Goal: Transaction & Acquisition: Purchase product/service

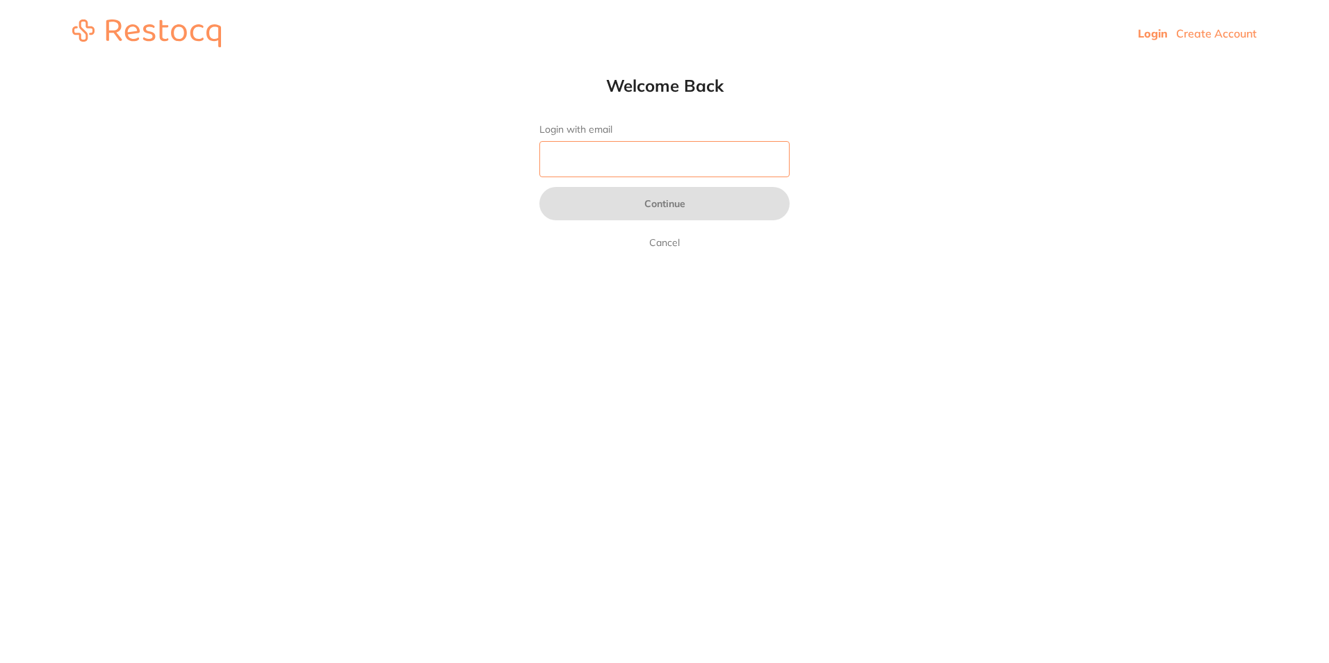
click at [638, 162] on input "Login with email" at bounding box center [664, 159] width 250 height 36
type input "[EMAIL_ADDRESS][DOMAIN_NAME]"
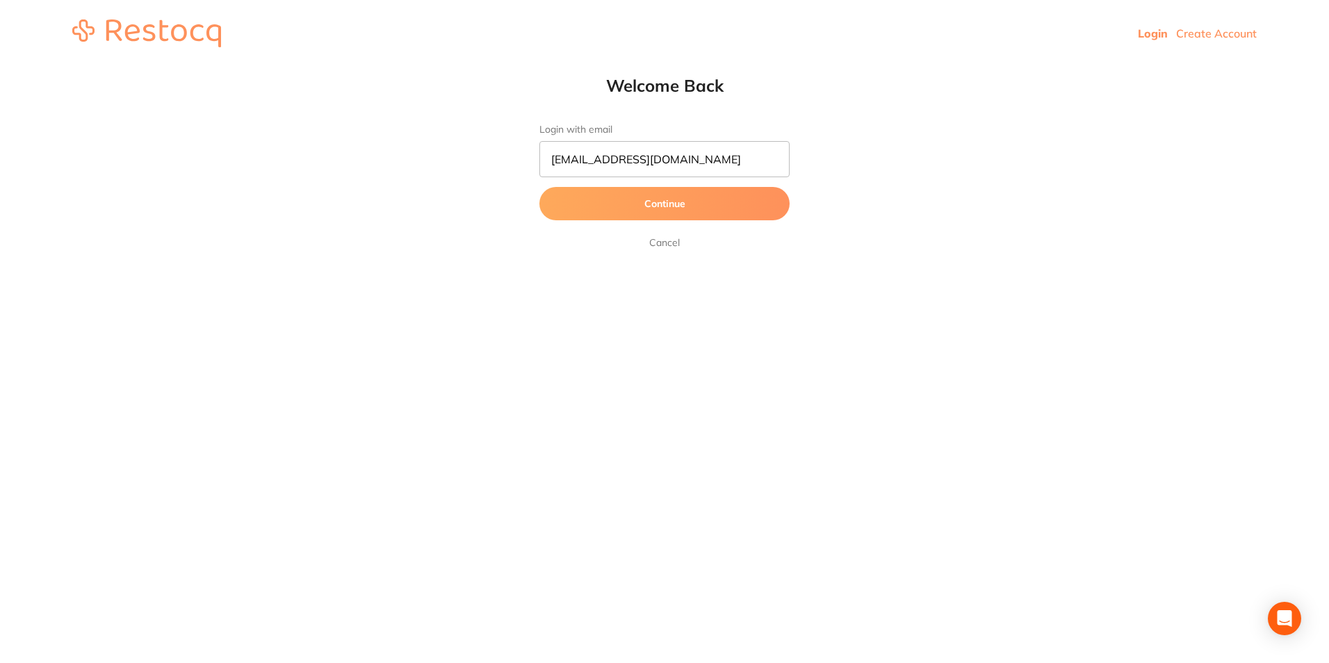
click at [663, 204] on button "Continue" at bounding box center [664, 203] width 250 height 33
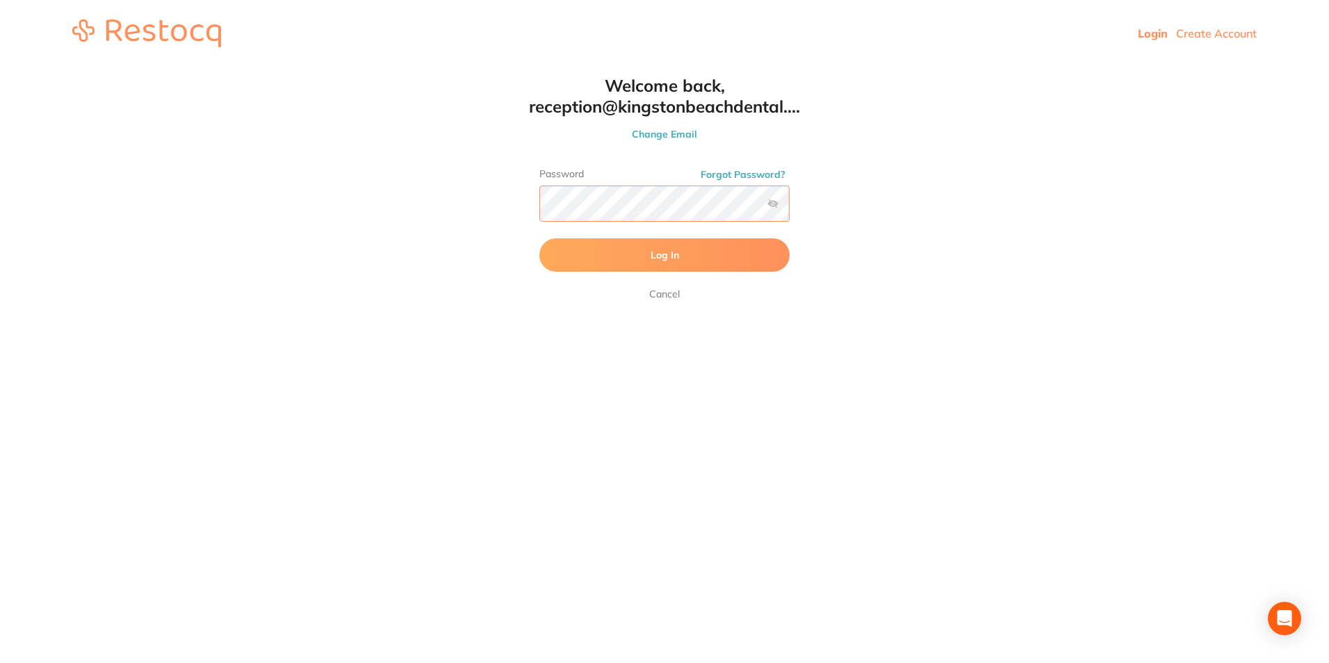
click at [539, 238] on button "Log In" at bounding box center [664, 254] width 250 height 33
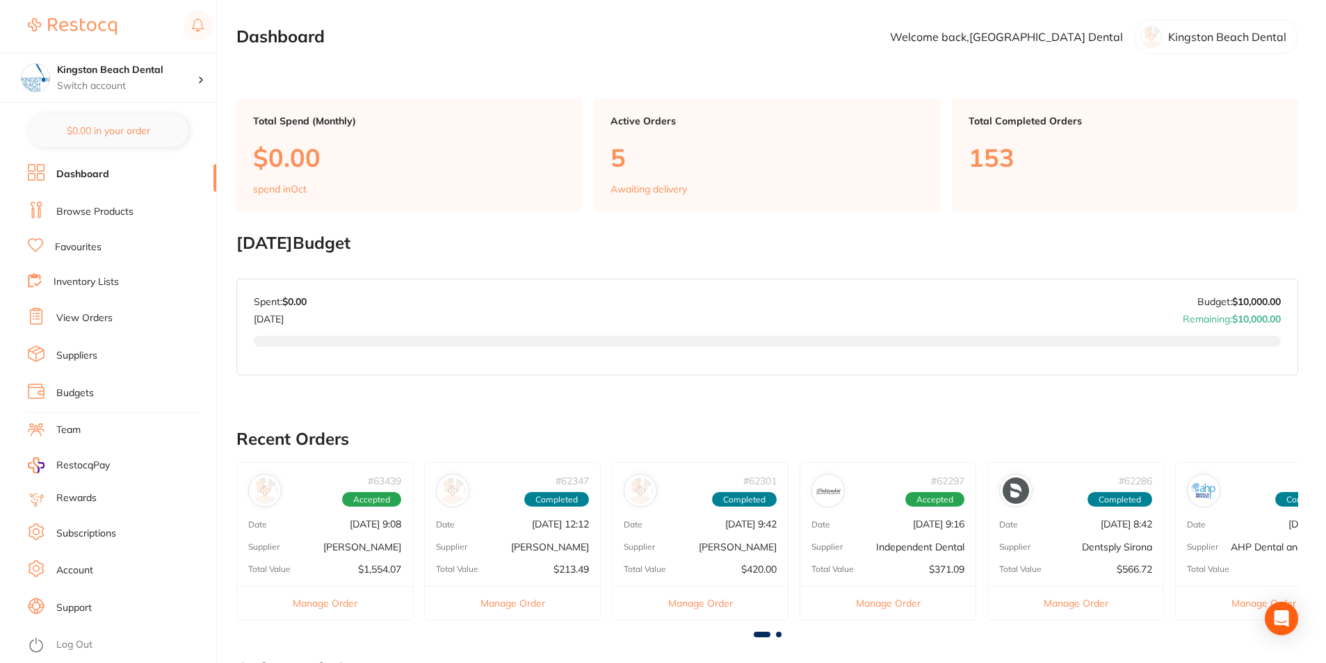
click at [78, 213] on link "Browse Products" at bounding box center [94, 212] width 77 height 14
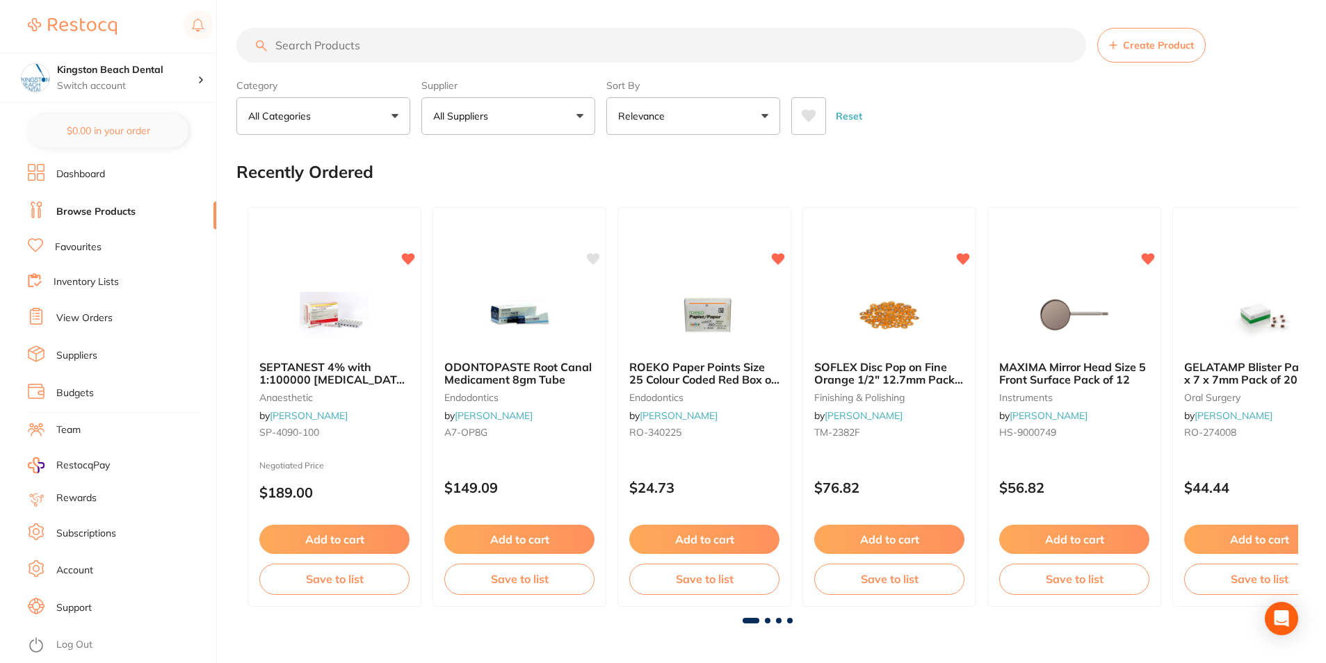
click at [413, 44] on input "search" at bounding box center [661, 45] width 850 height 35
type input "tooth fairy box"
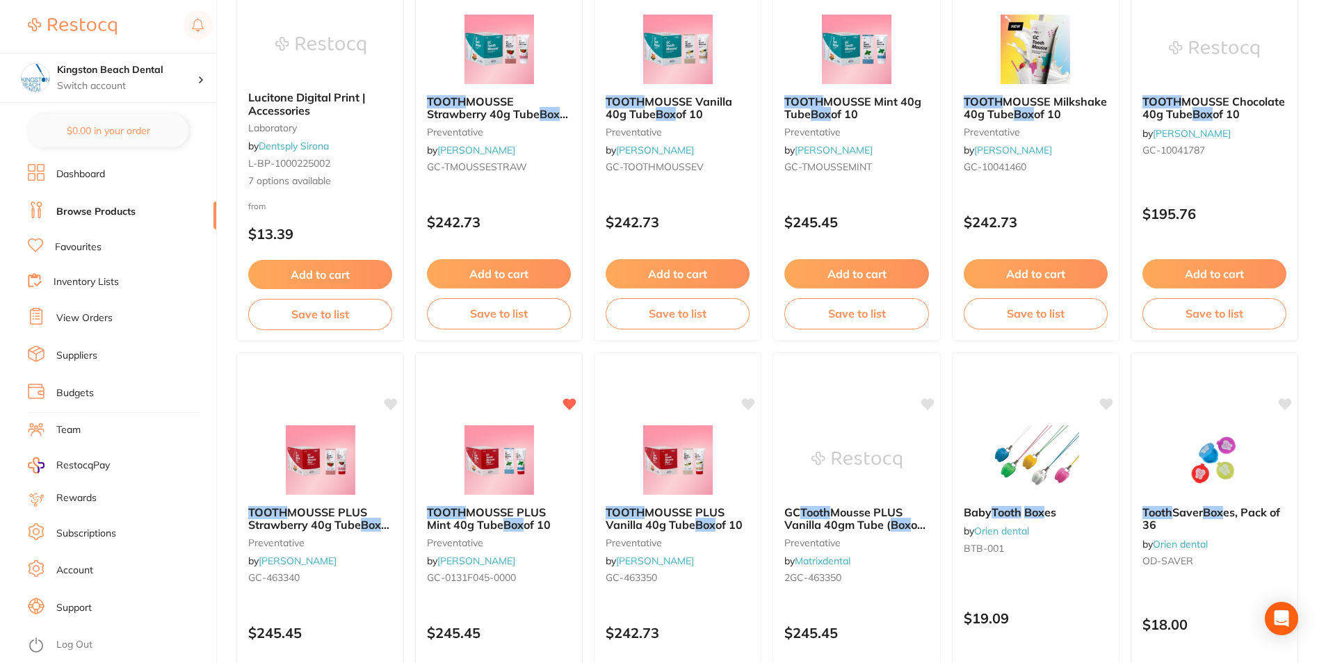
scroll to position [834, 0]
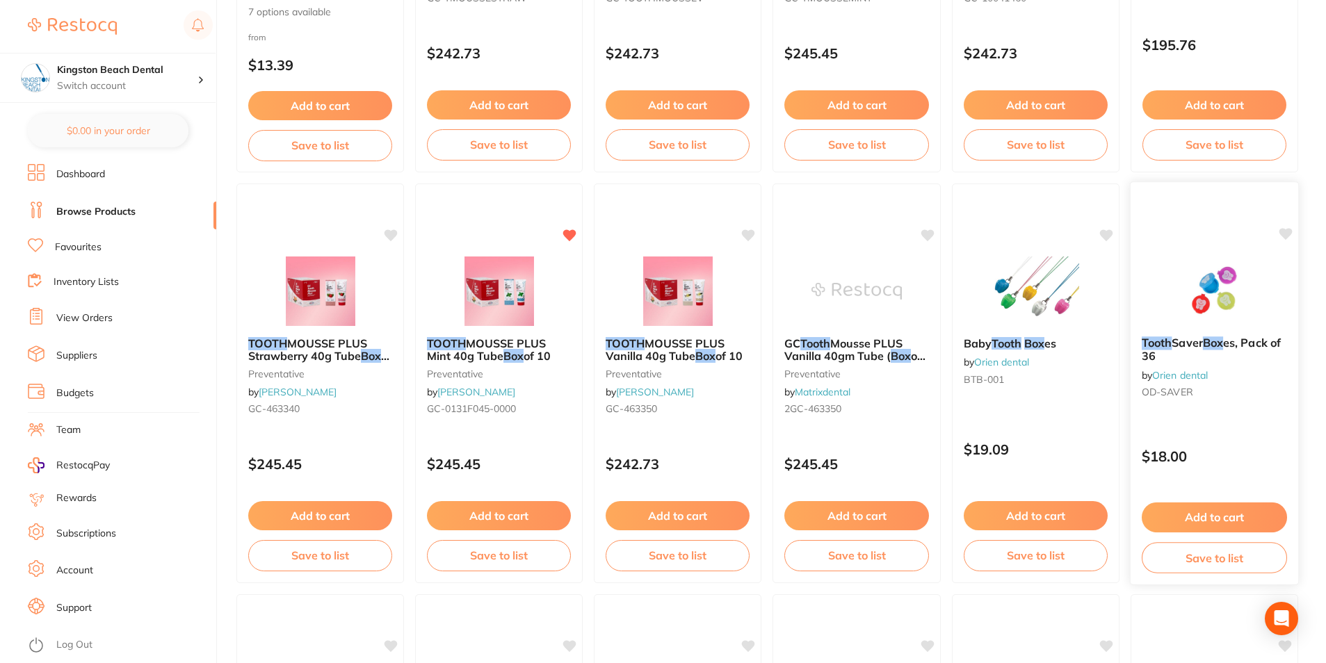
click at [1178, 373] on link "Orien dental" at bounding box center [1180, 374] width 56 height 13
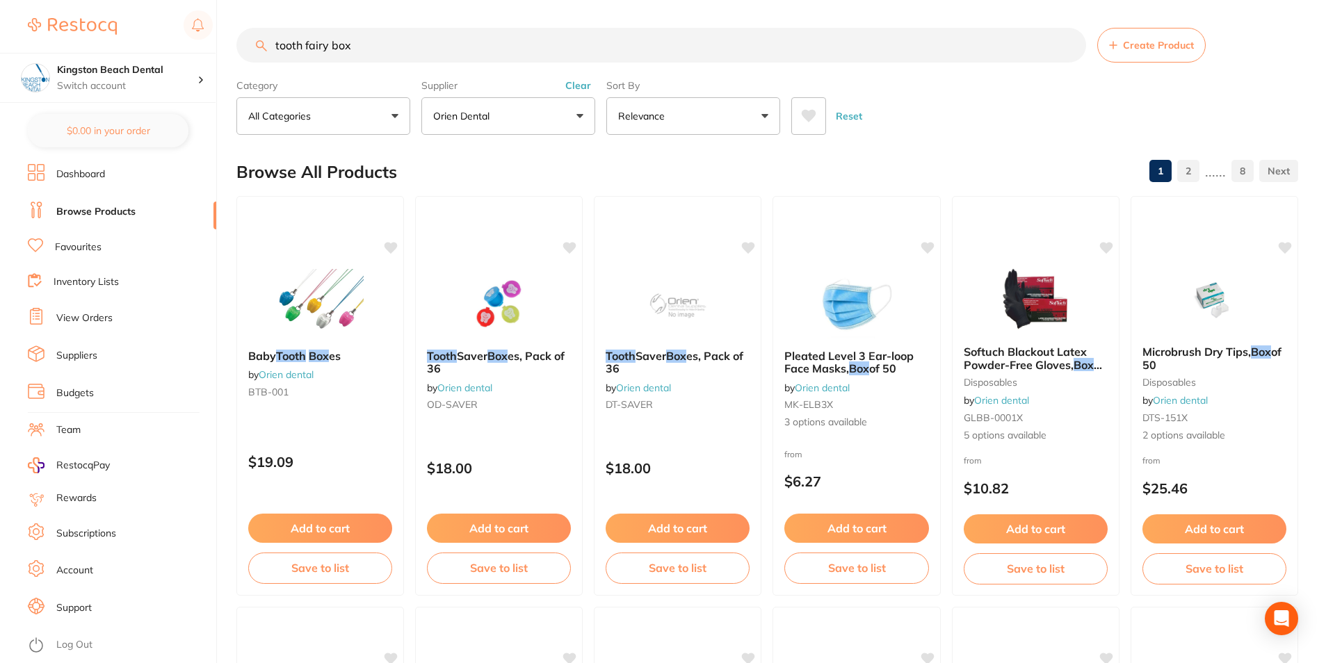
click at [75, 355] on link "Suppliers" at bounding box center [76, 356] width 41 height 14
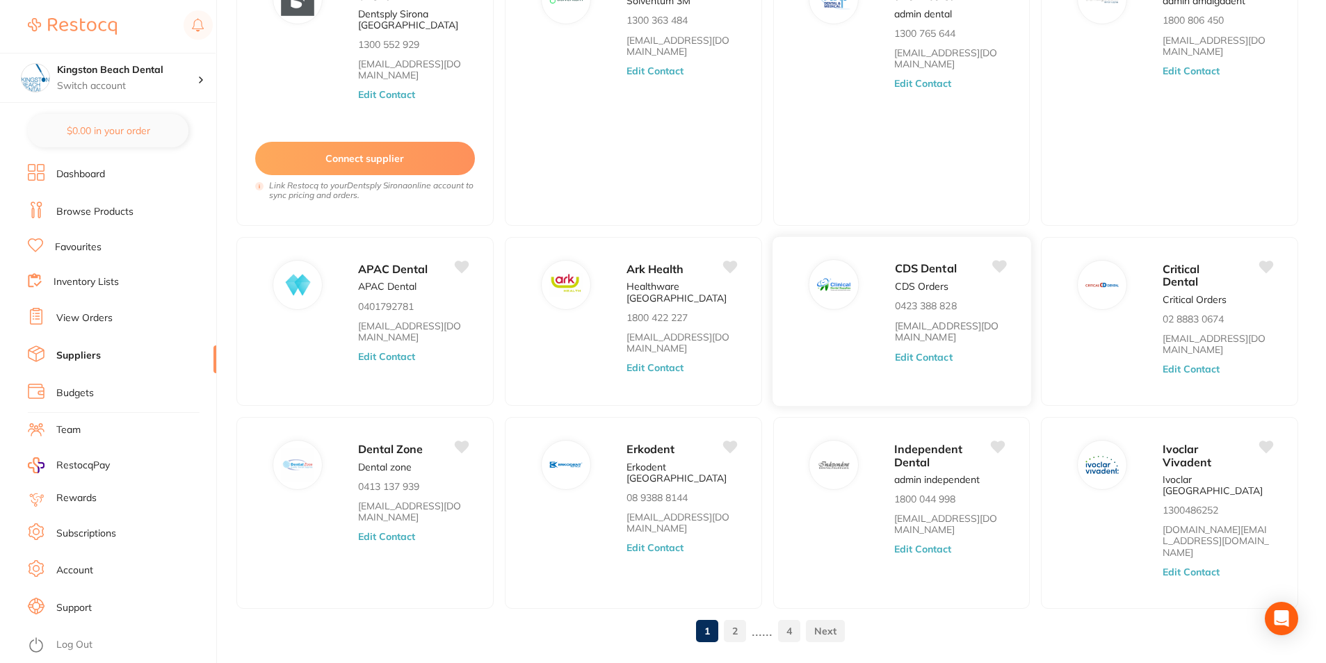
scroll to position [184, 0]
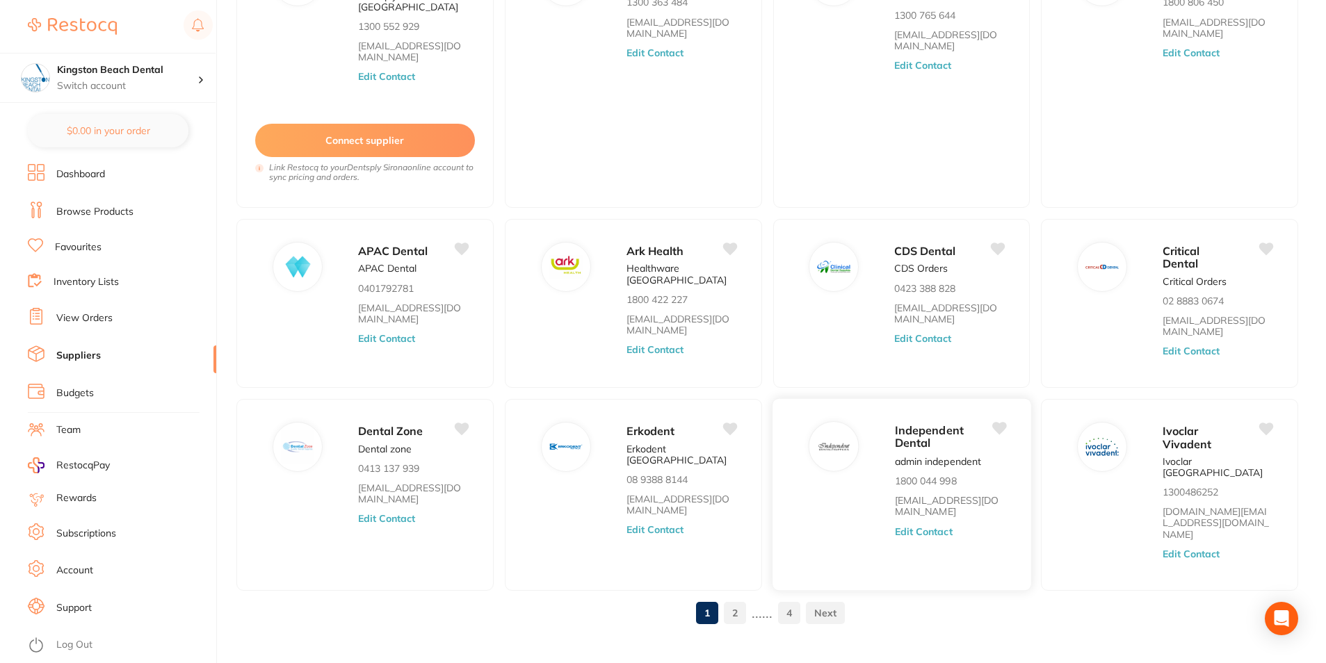
click at [998, 426] on icon at bounding box center [998, 428] width 15 height 13
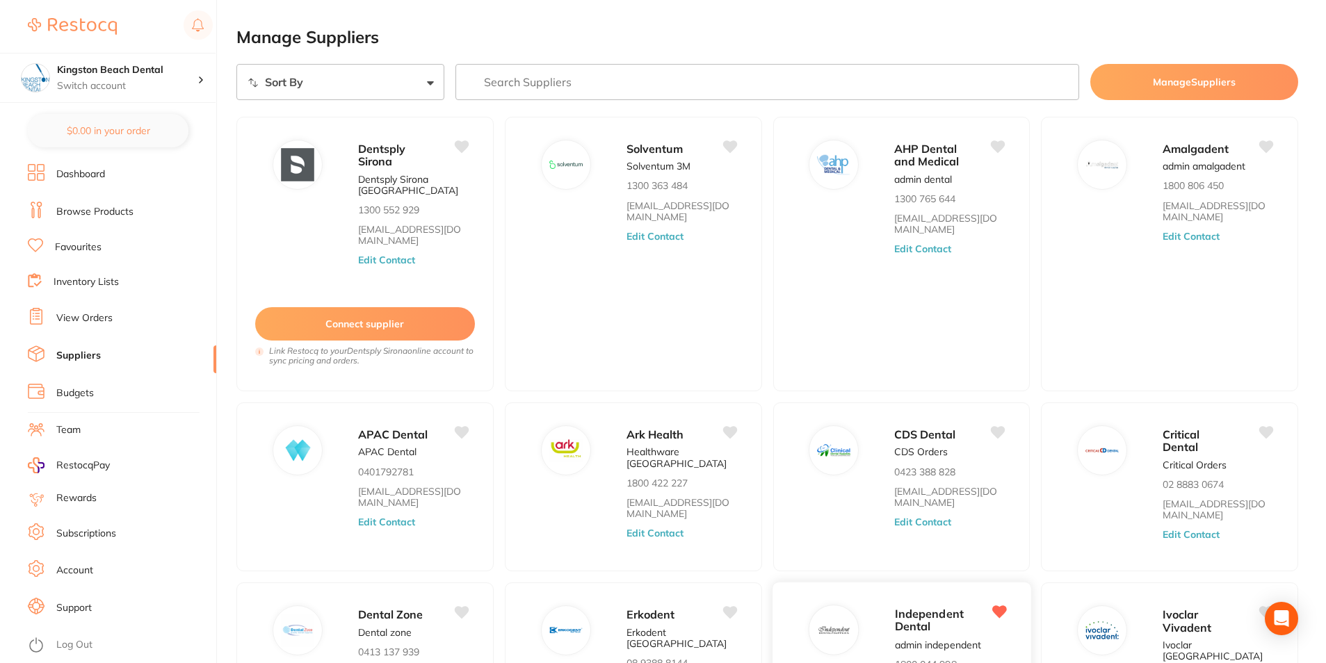
click at [1003, 612] on icon at bounding box center [998, 612] width 15 height 13
click at [1176, 78] on button "Manage Suppliers" at bounding box center [1194, 82] width 208 height 36
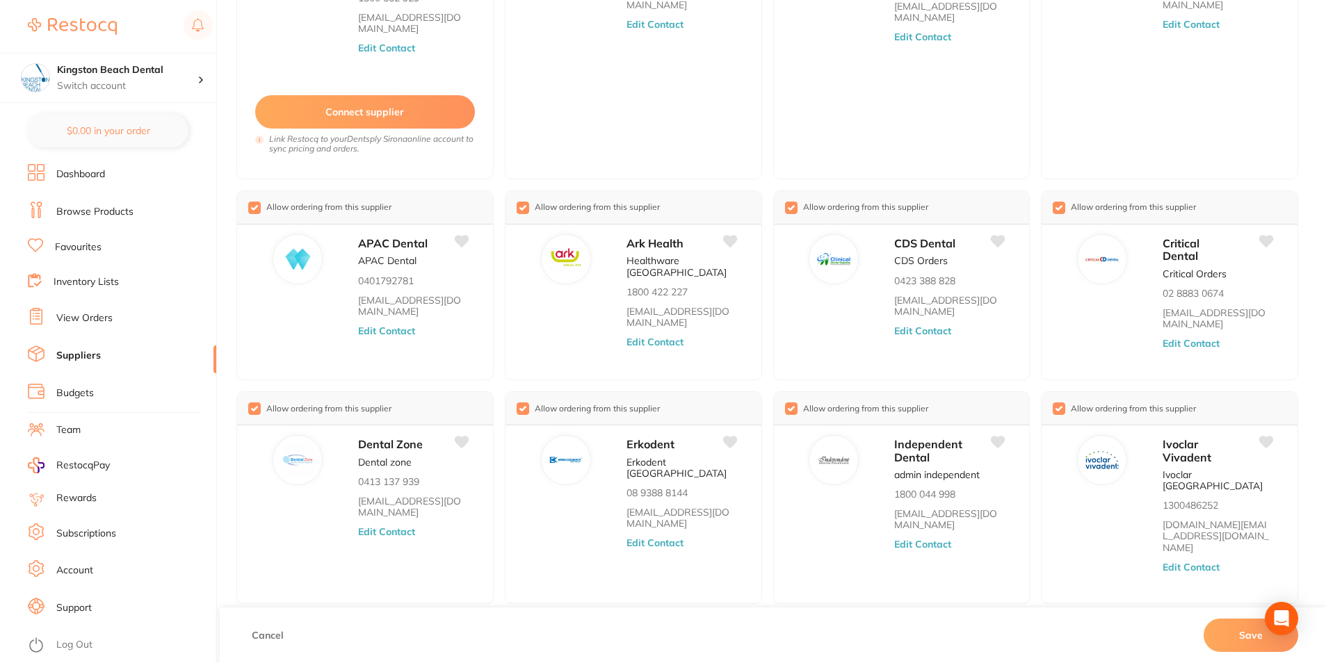
scroll to position [246, 0]
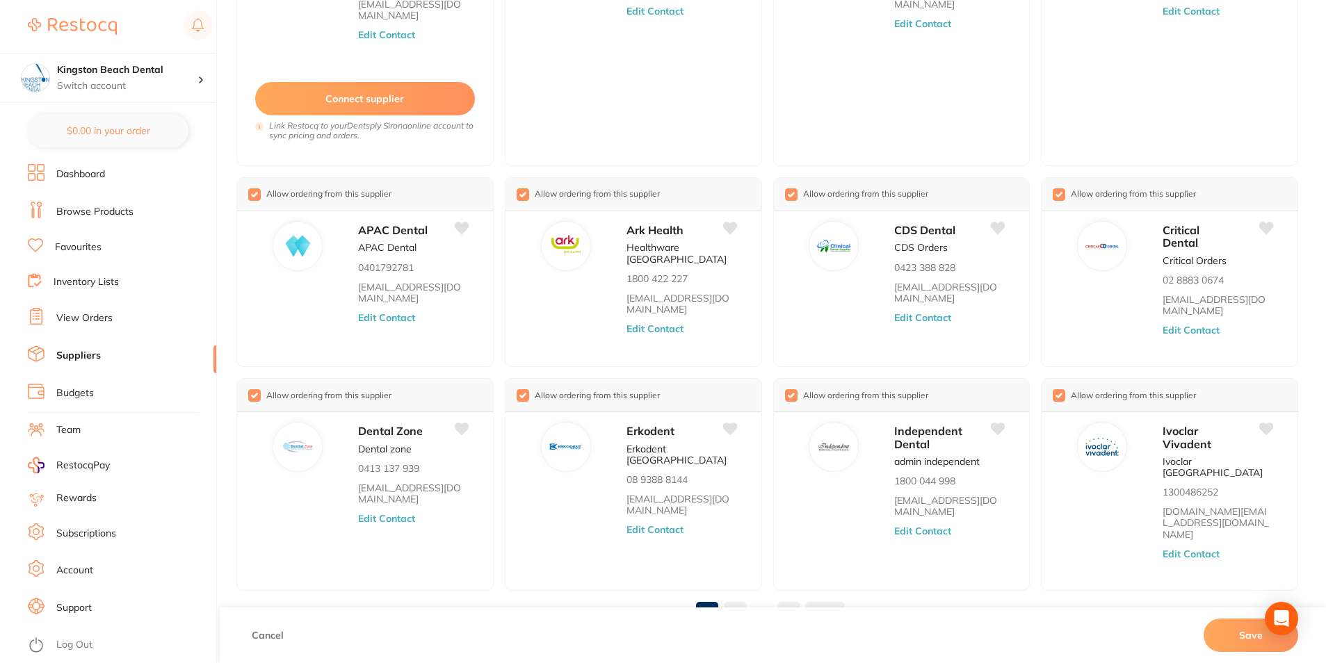
click at [902, 619] on div "Cancel Save" at bounding box center [773, 636] width 1106 height 56
click at [203, 83] on div at bounding box center [206, 78] width 18 height 13
click at [200, 83] on div at bounding box center [206, 78] width 18 height 13
click at [76, 532] on link "Subscriptions" at bounding box center [86, 534] width 60 height 14
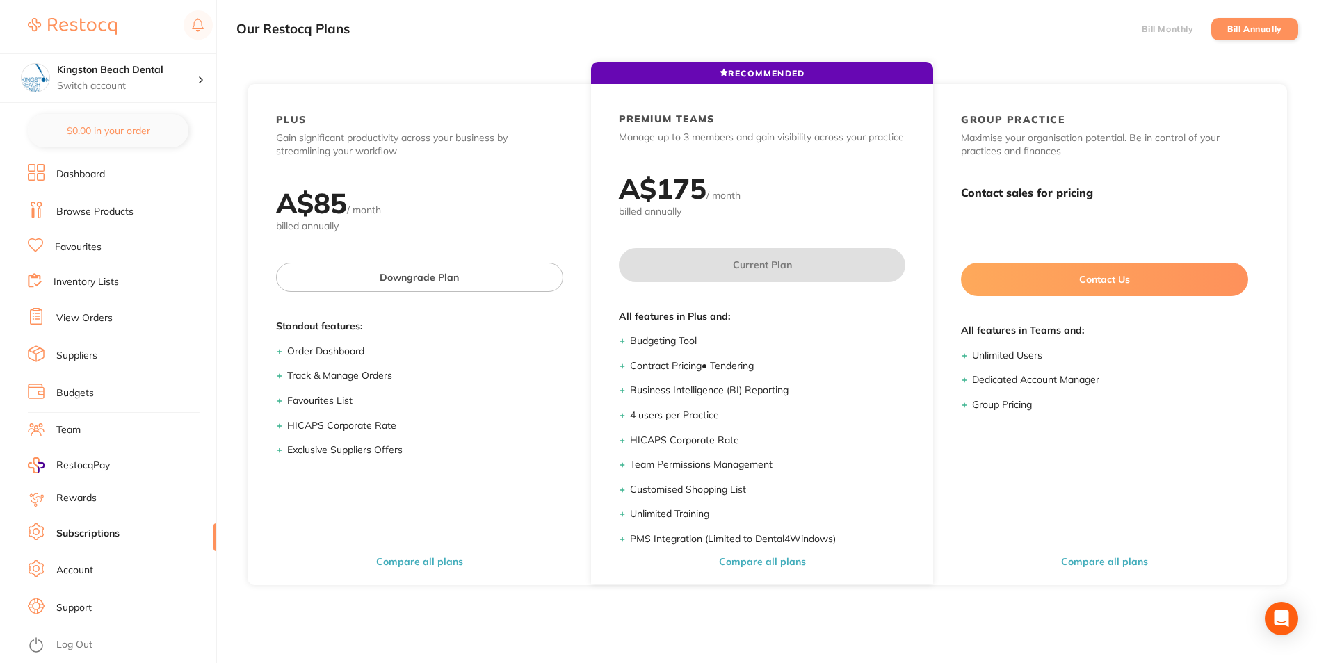
scroll to position [187, 0]
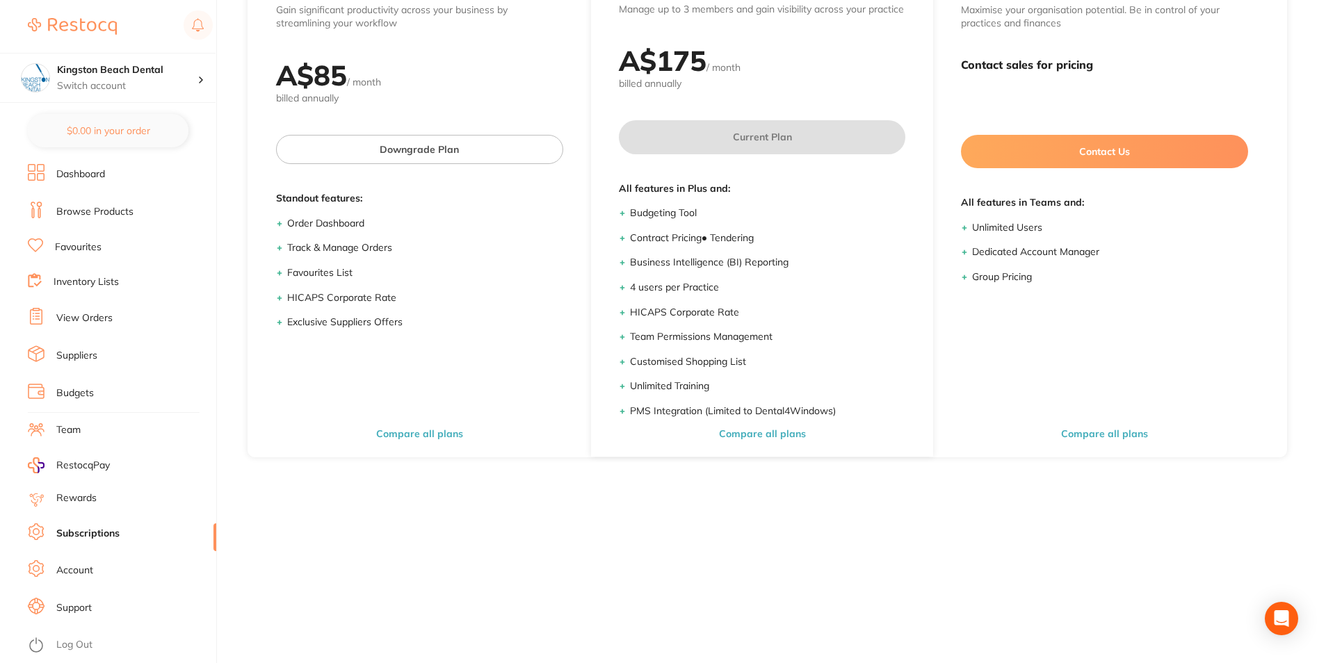
click at [69, 574] on link "Account" at bounding box center [74, 571] width 37 height 14
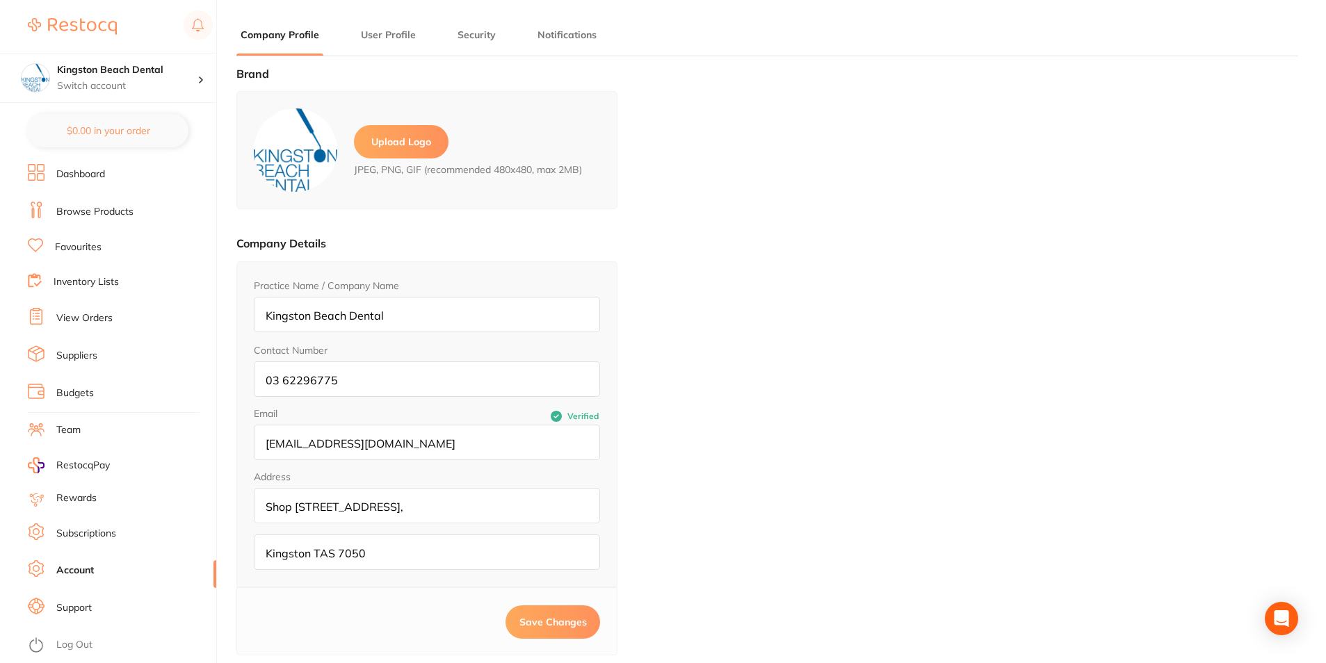
type input "[GEOGRAPHIC_DATA]"
type input "Dental"
type input "0362296775"
type input "[EMAIL_ADDRESS][DOMAIN_NAME]"
click at [88, 175] on link "Dashboard" at bounding box center [80, 175] width 49 height 14
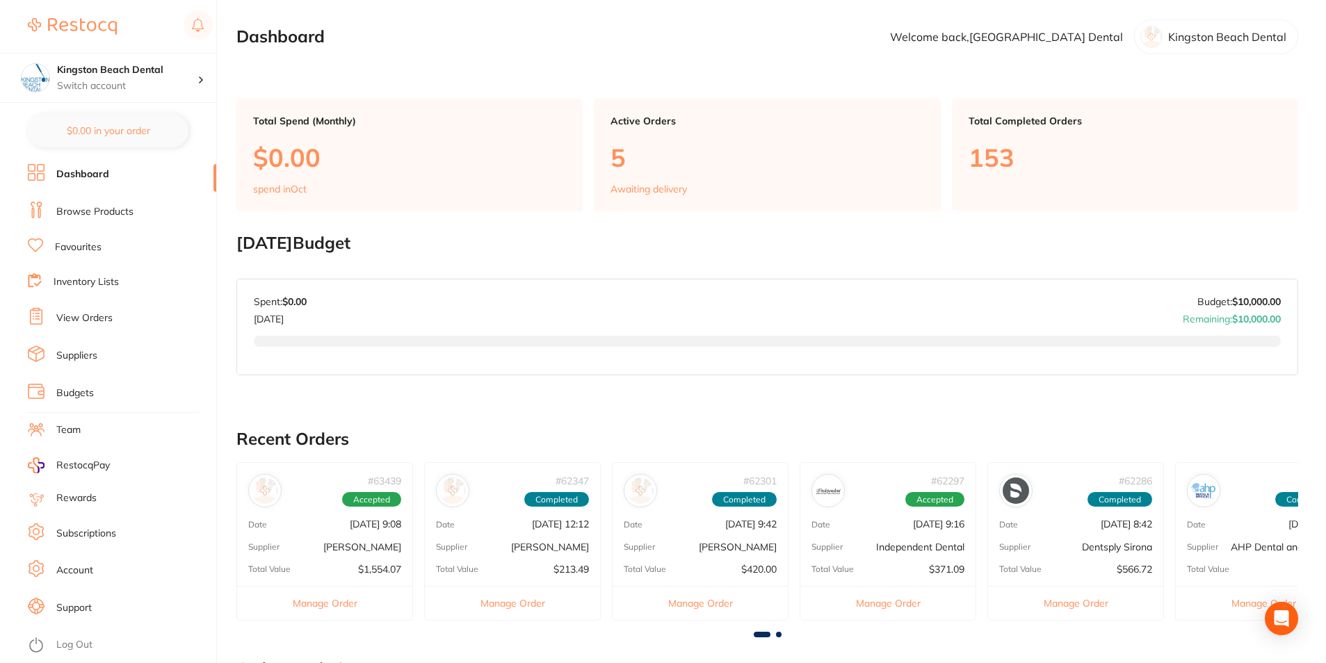
click at [84, 215] on link "Browse Products" at bounding box center [94, 212] width 77 height 14
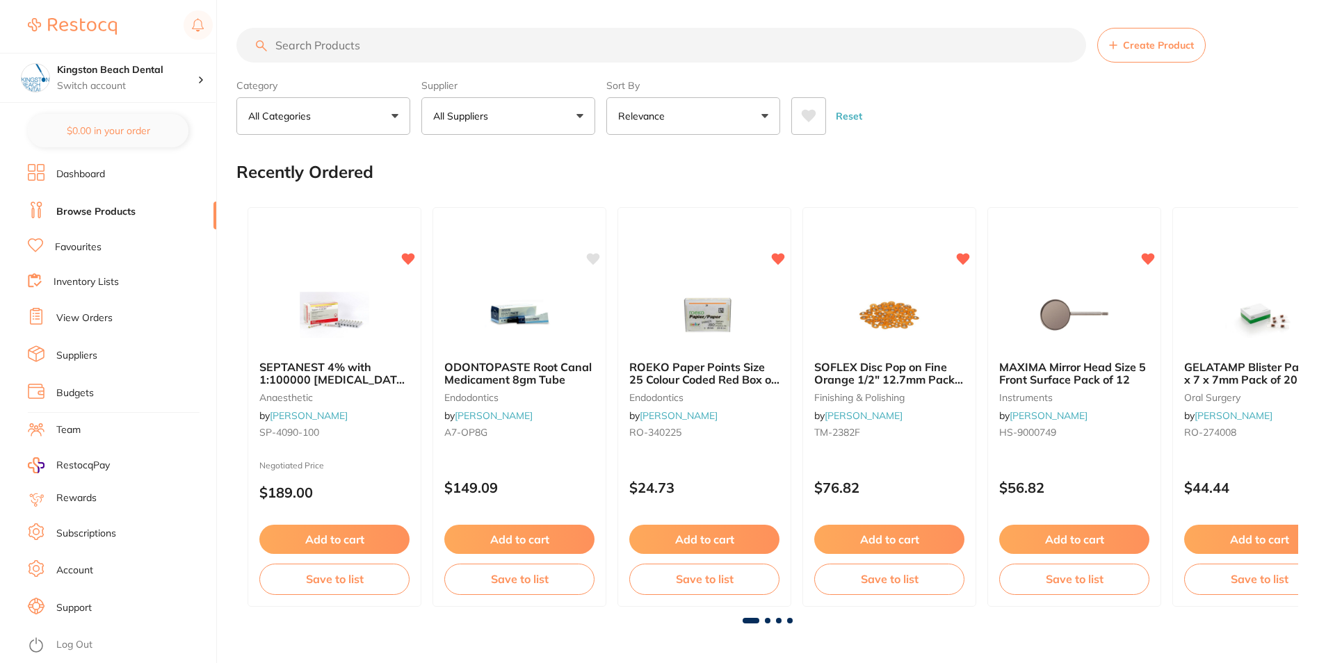
click at [314, 110] on p "All Categories" at bounding box center [282, 116] width 68 height 14
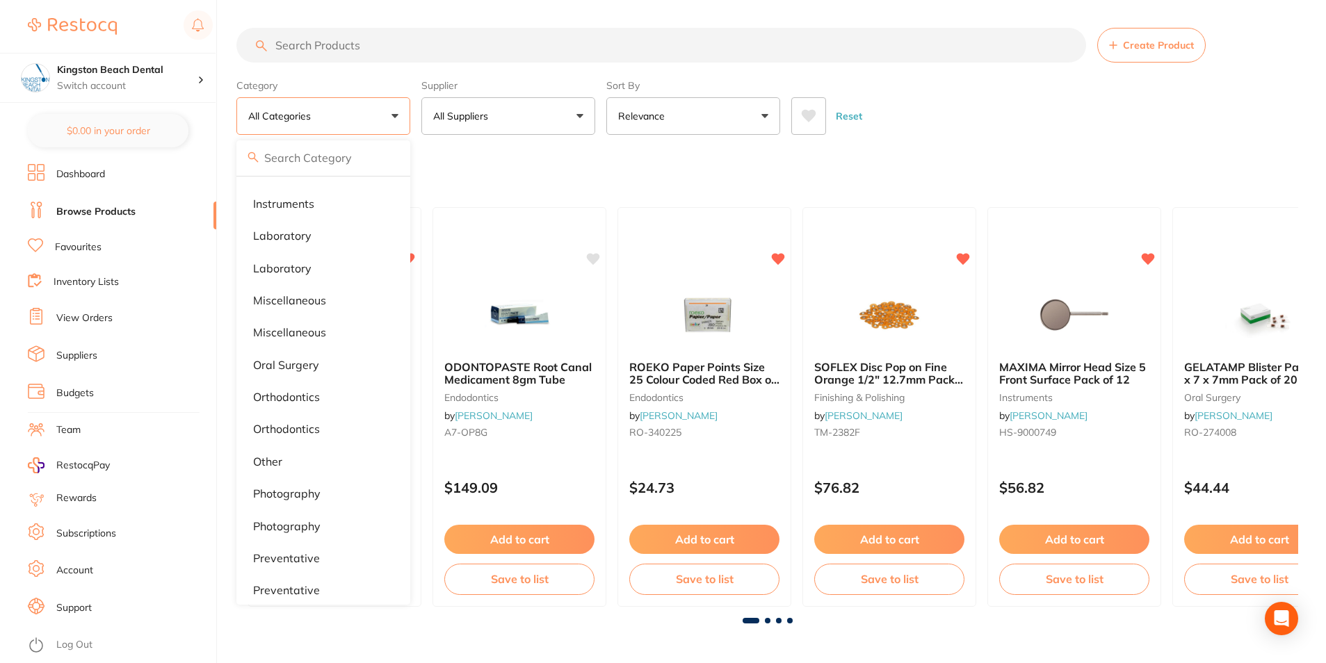
scroll to position [904, 0]
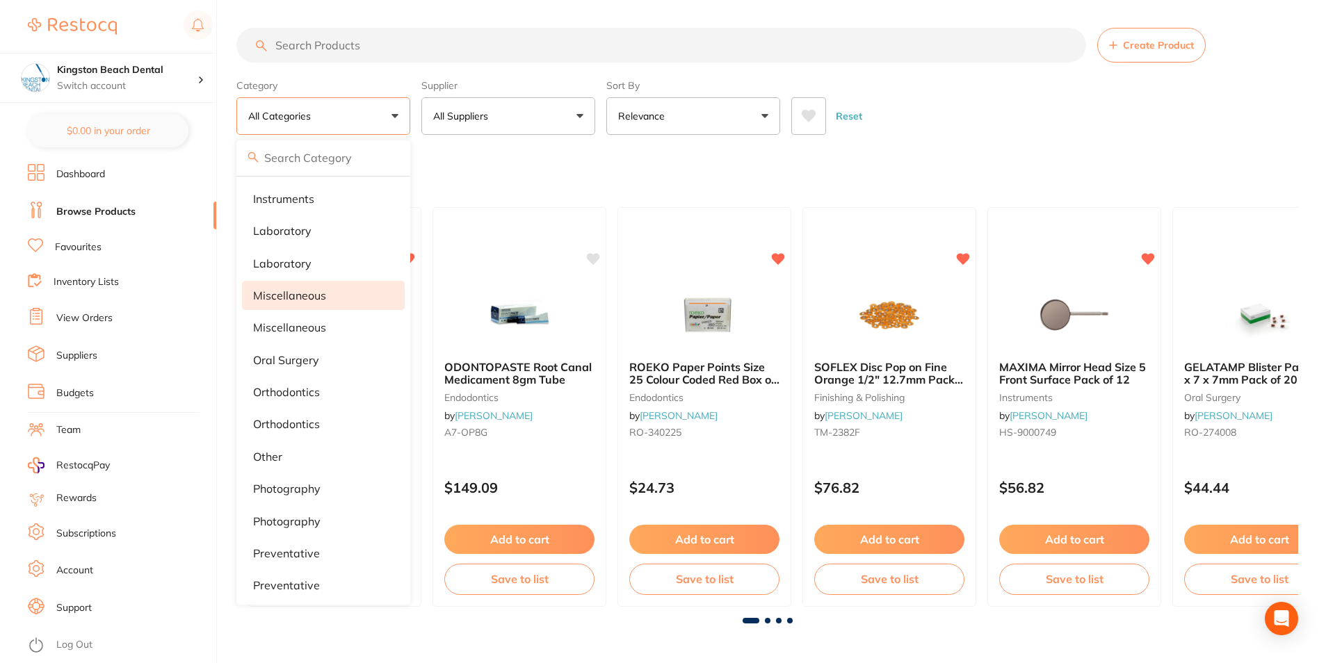
click at [290, 298] on p "miscellaneous" at bounding box center [289, 295] width 73 height 13
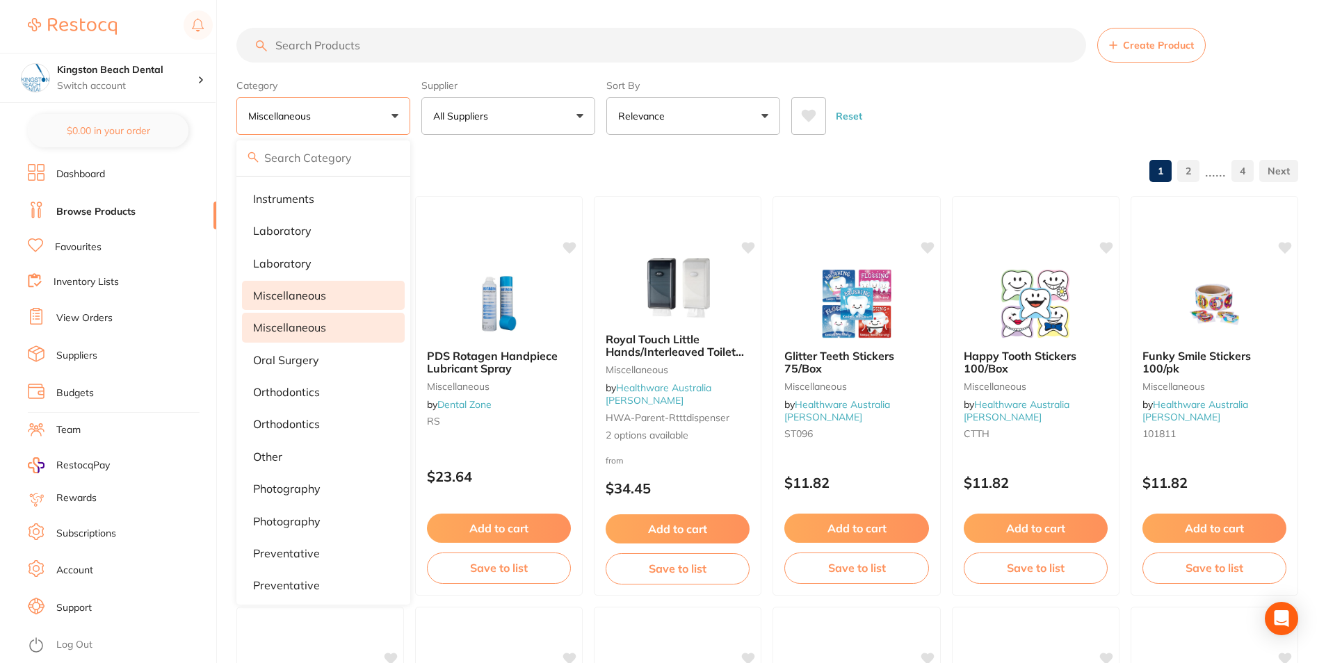
click at [296, 323] on p "Miscellaneous" at bounding box center [289, 327] width 73 height 13
click at [307, 326] on p "Miscellaneous" at bounding box center [289, 327] width 73 height 13
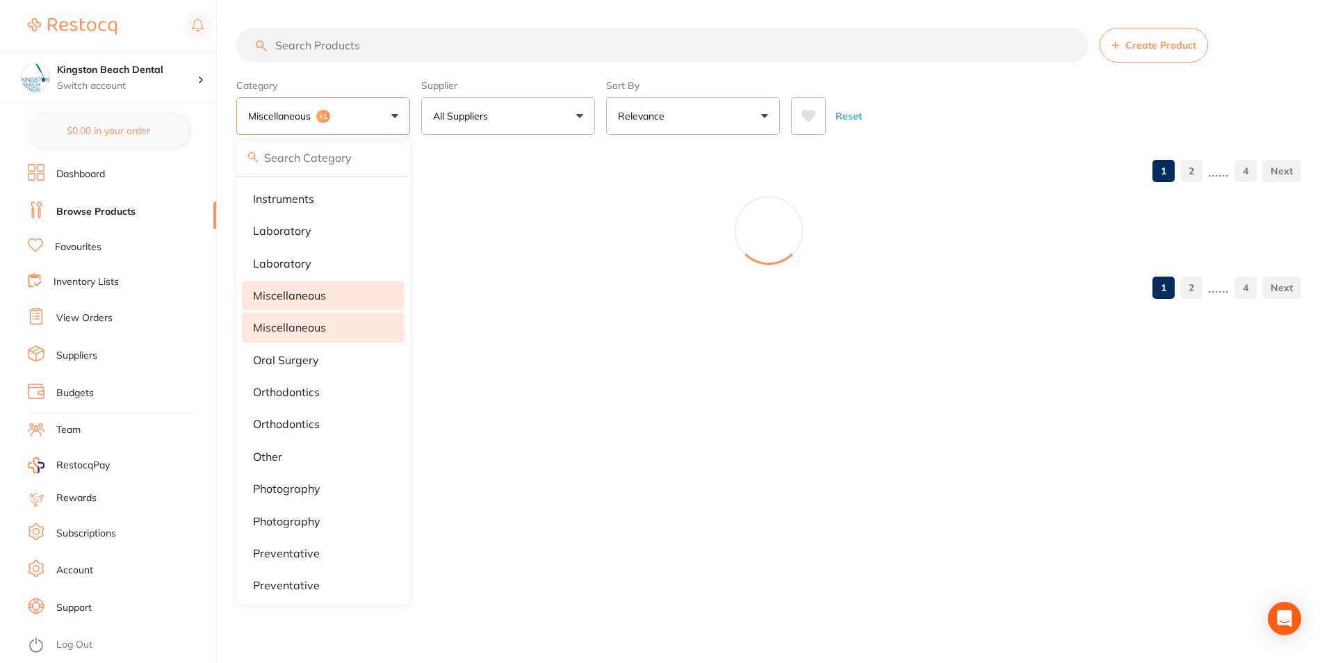
click at [314, 294] on p "miscellaneous" at bounding box center [289, 295] width 73 height 13
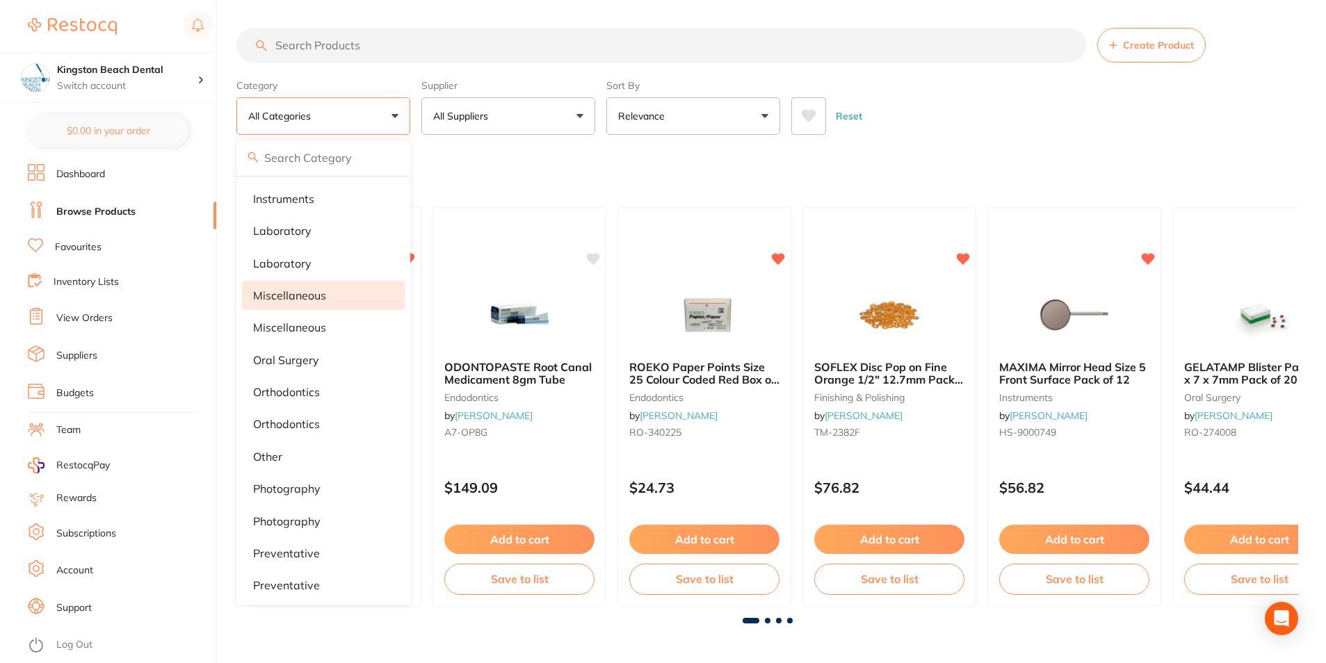
click at [314, 294] on p "miscellaneous" at bounding box center [289, 295] width 73 height 13
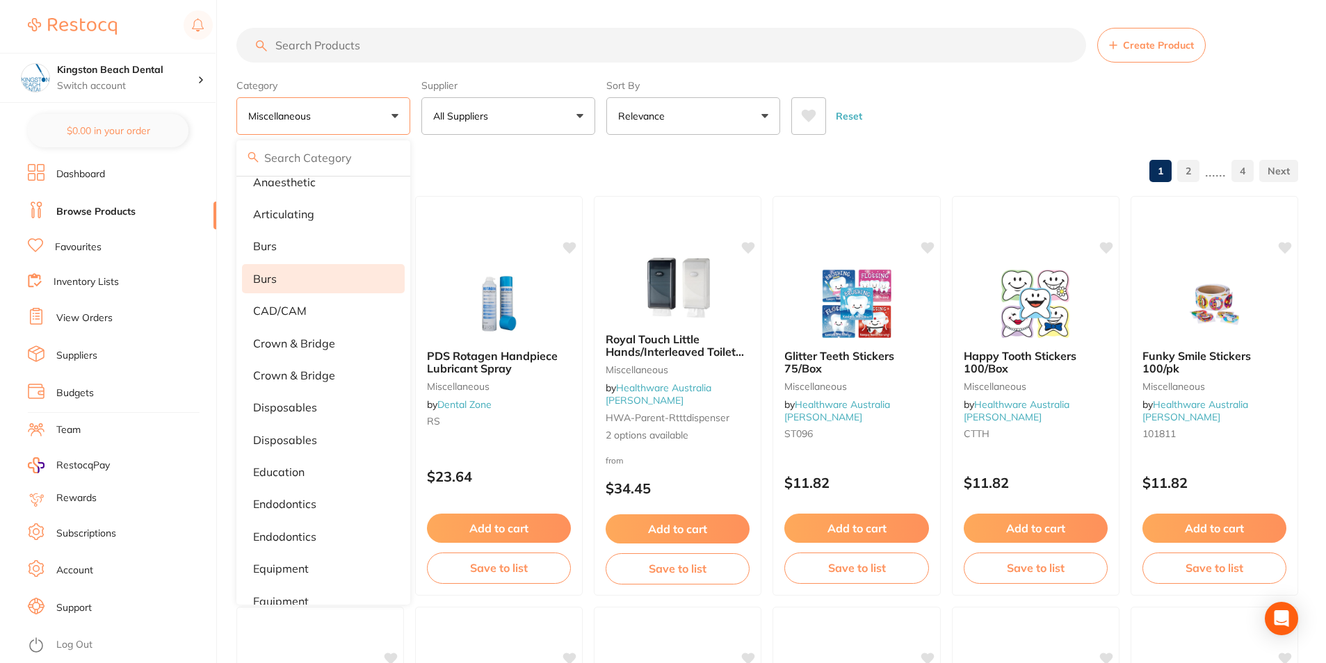
scroll to position [0, 0]
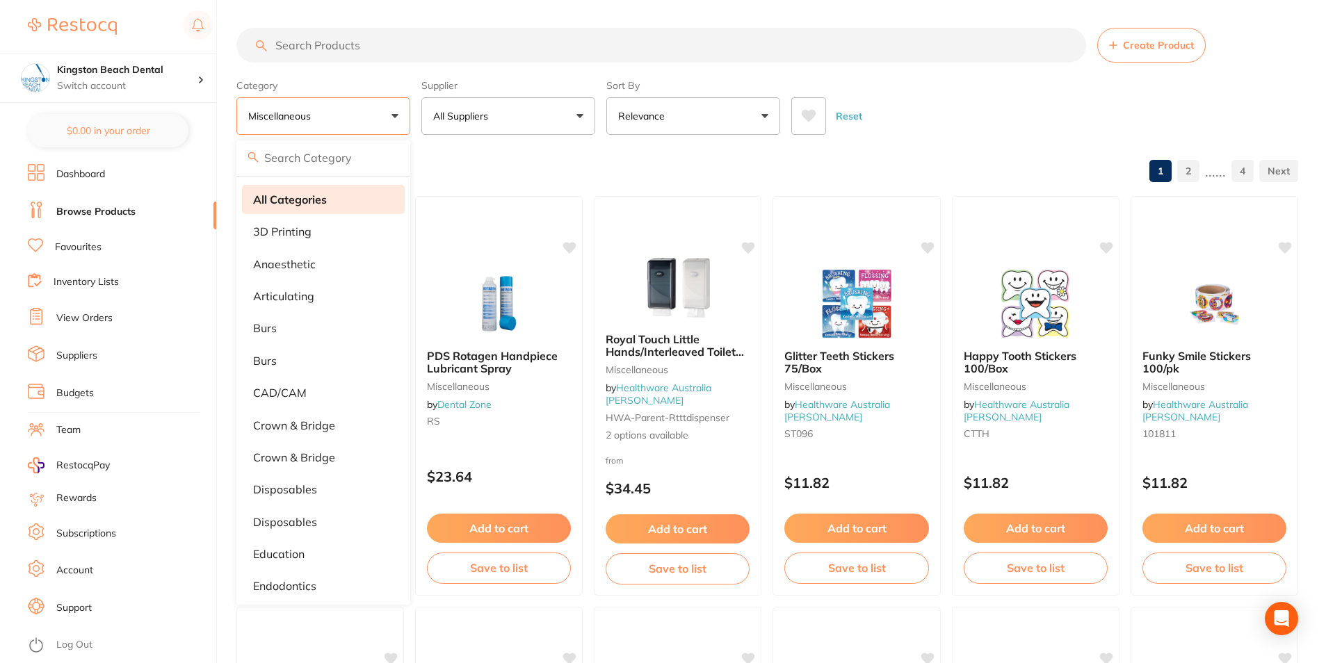
click at [306, 194] on strong "All Categories" at bounding box center [290, 199] width 74 height 13
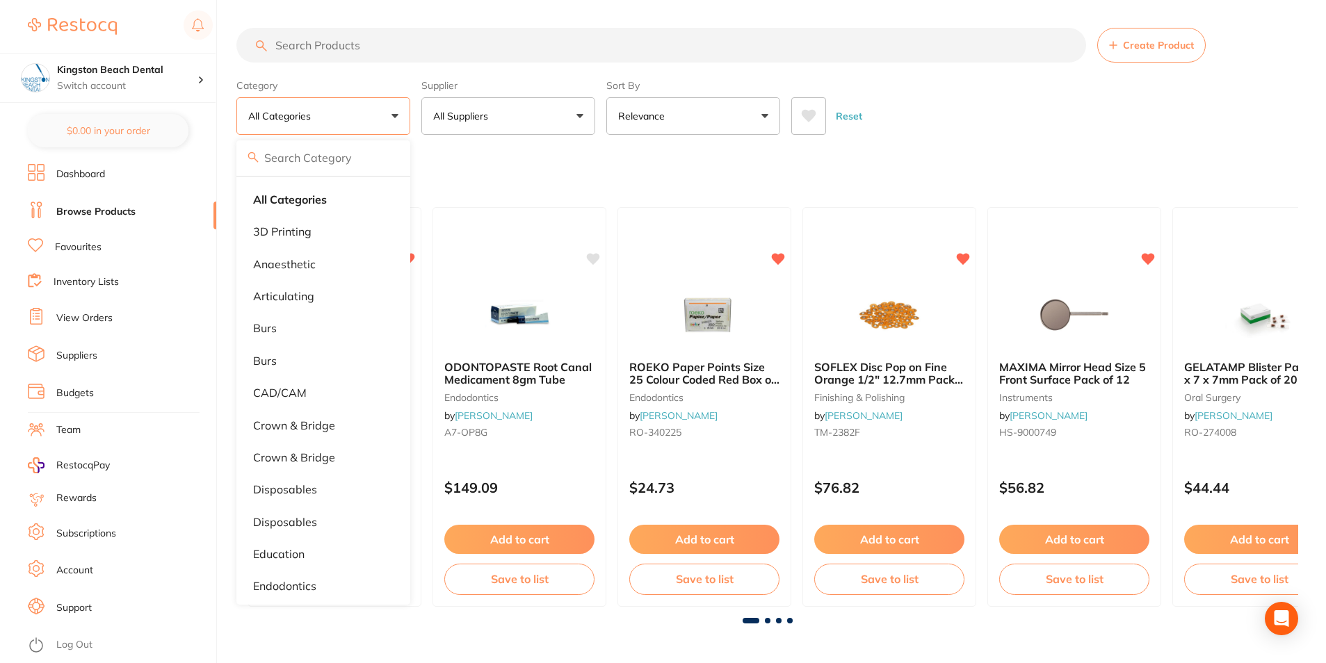
click at [372, 51] on input "search" at bounding box center [661, 45] width 850 height 35
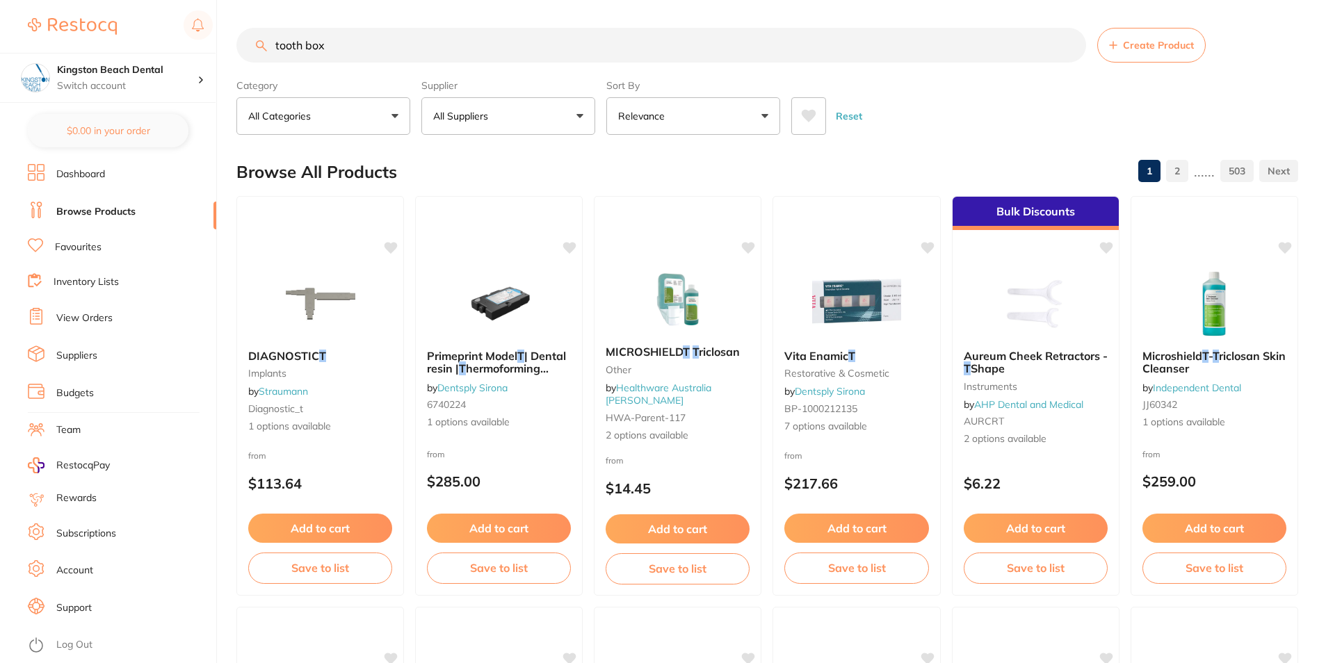
type input "tooth box"
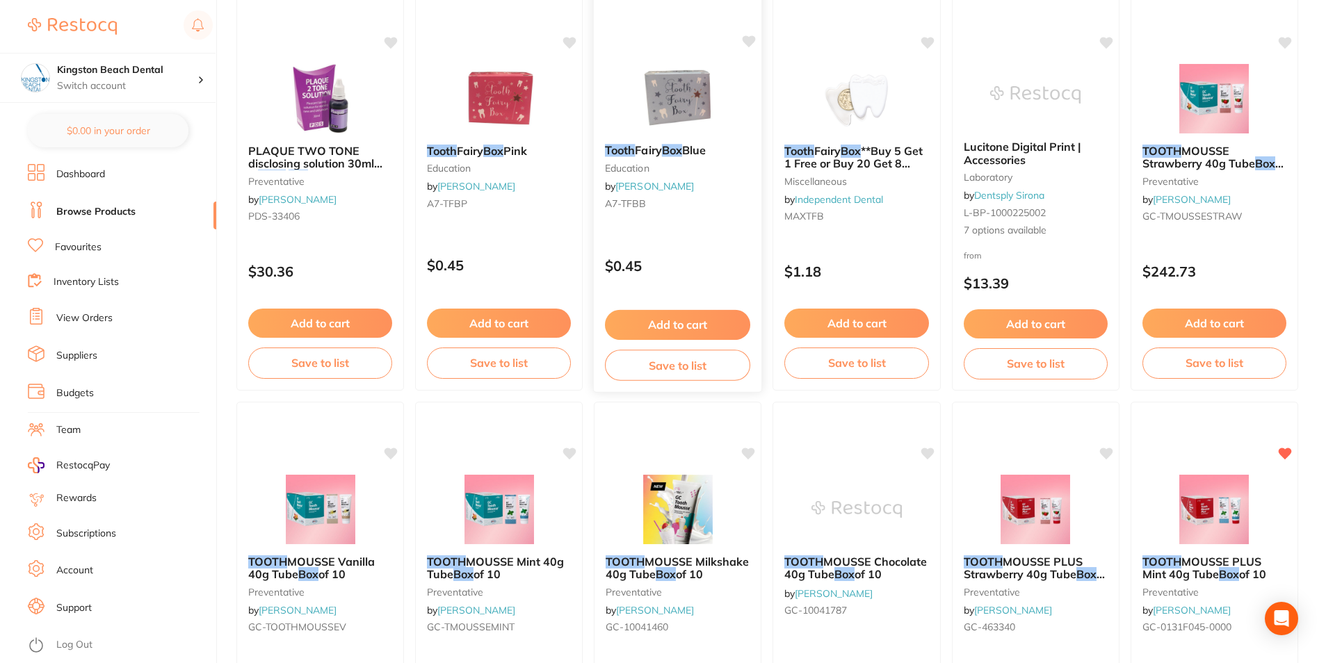
scroll to position [209, 0]
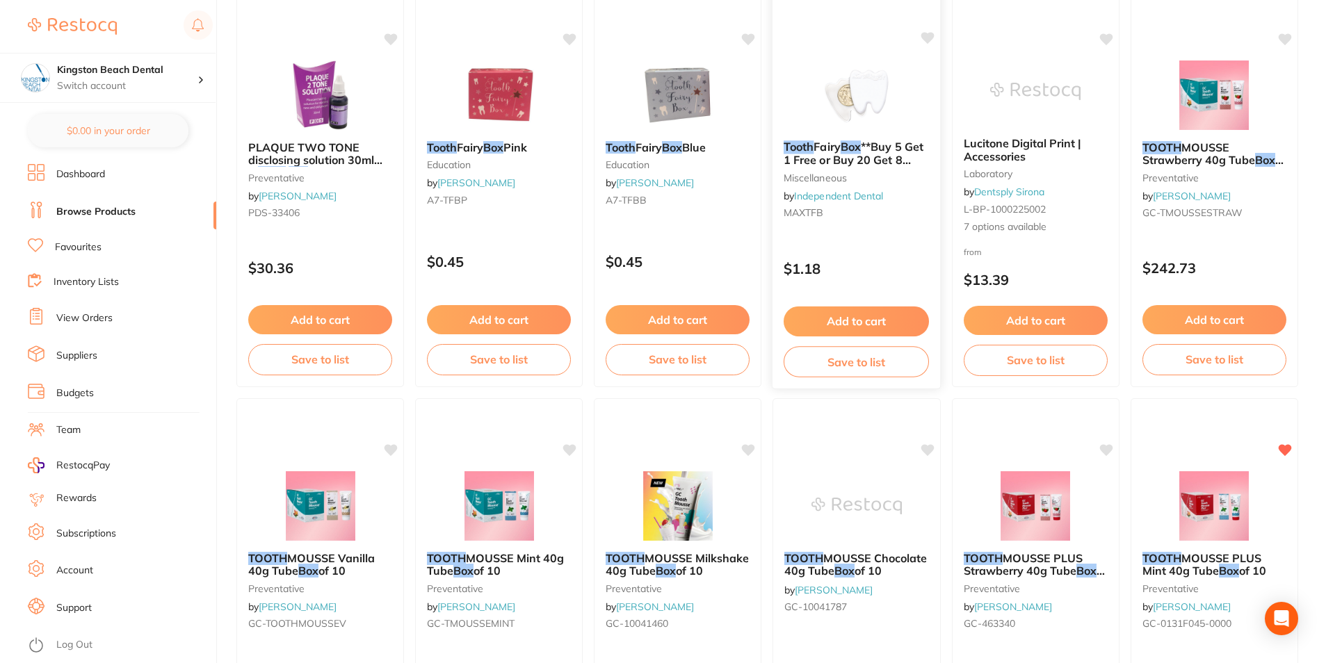
click at [877, 156] on span "**Buy 5 Get 1 Free or Buy 20 Get 8 Free*" at bounding box center [853, 160] width 140 height 40
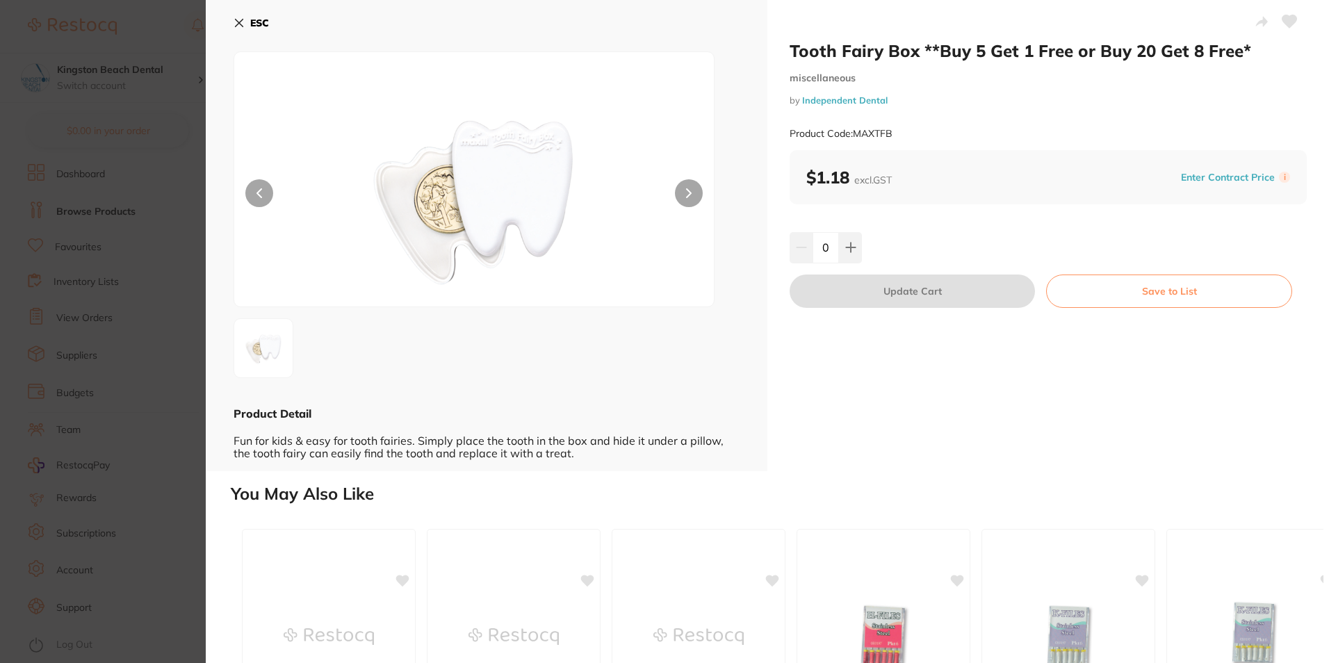
click at [240, 24] on icon at bounding box center [240, 23] width 8 height 8
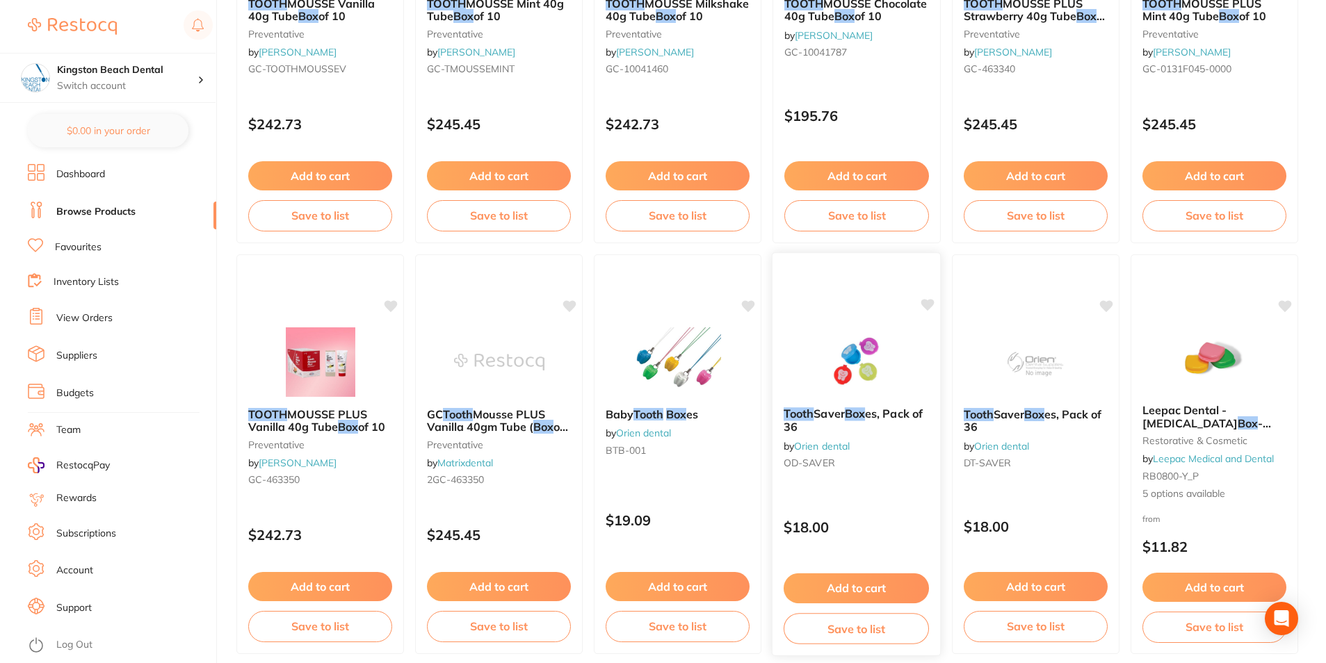
scroll to position [765, 0]
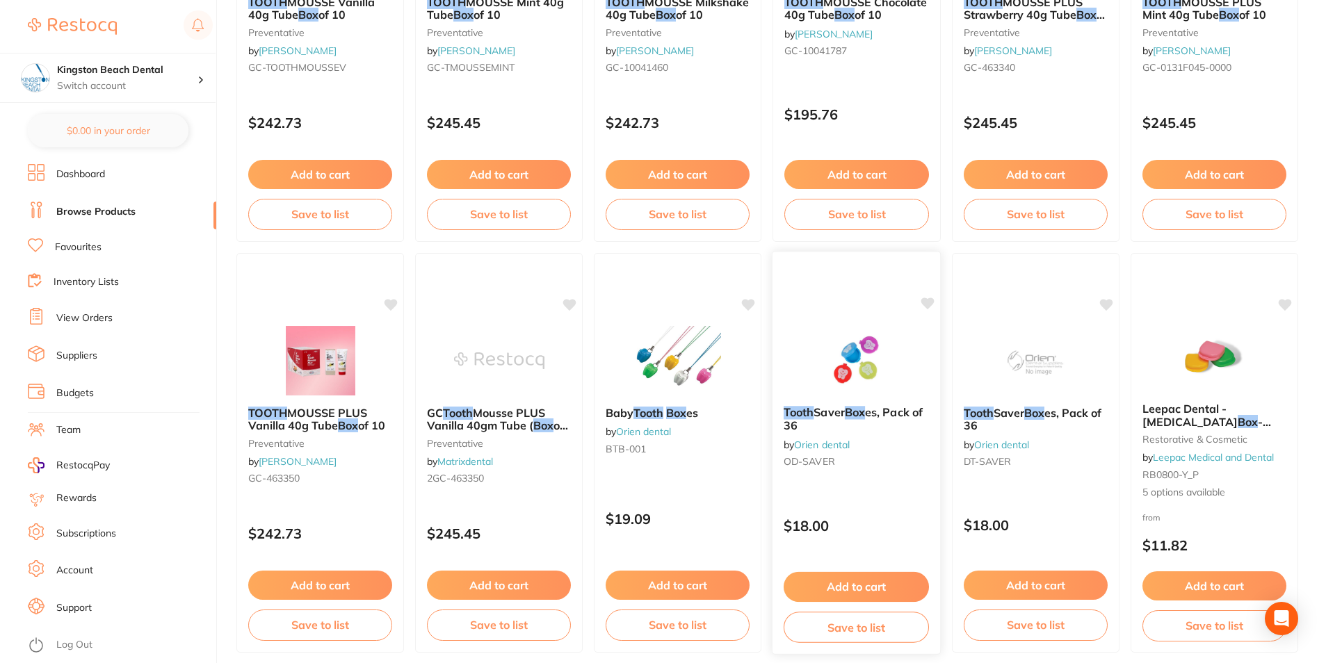
click at [835, 409] on span "Saver" at bounding box center [829, 412] width 31 height 14
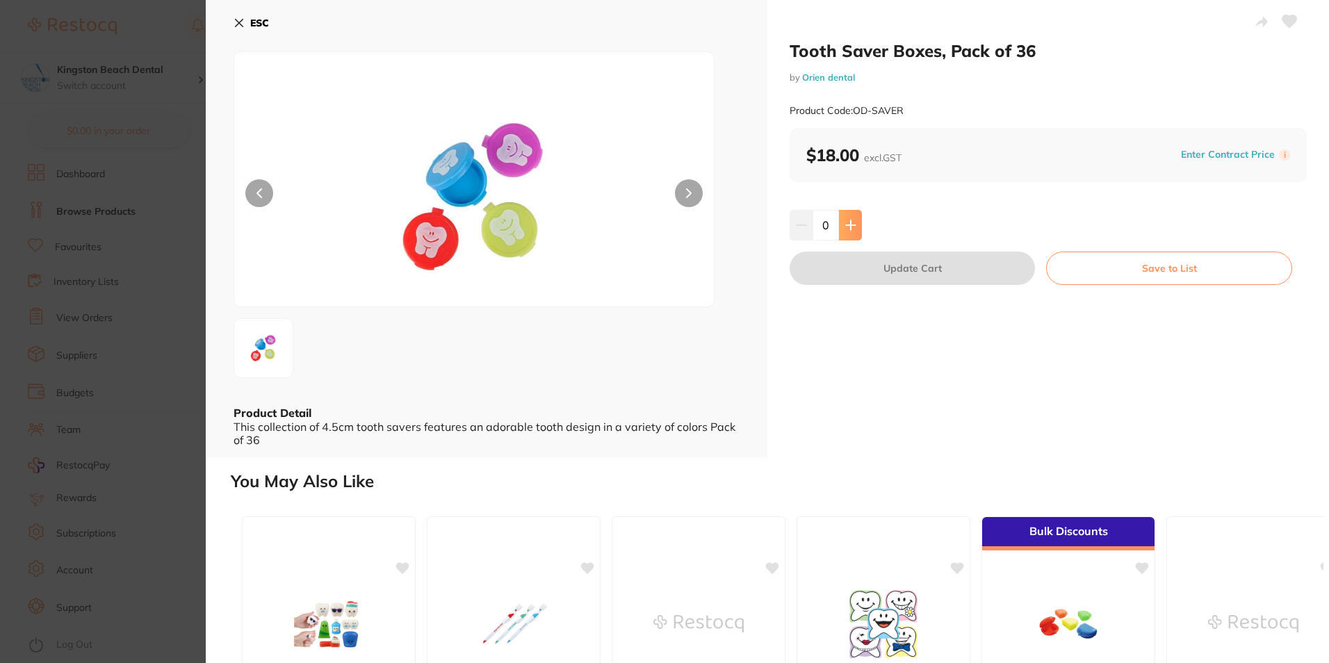
click at [856, 232] on button at bounding box center [850, 225] width 23 height 31
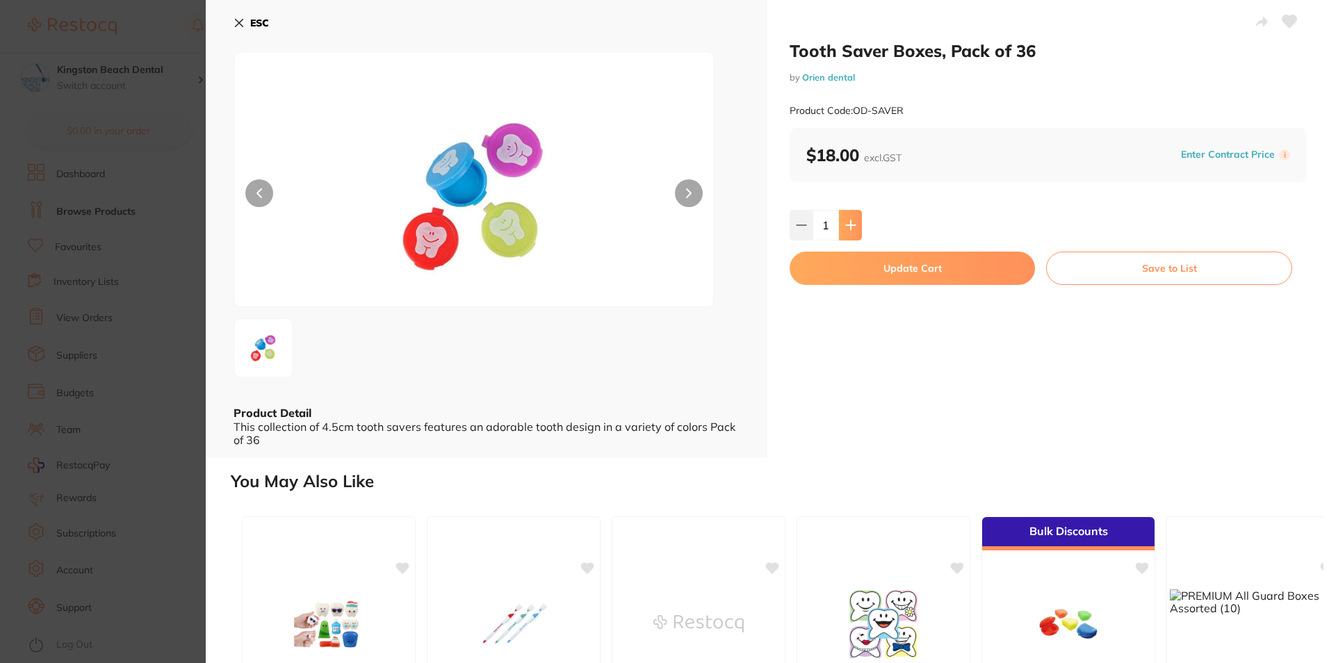
click at [849, 223] on icon at bounding box center [850, 224] width 9 height 9
type input "2"
click at [959, 275] on button "Update Cart" at bounding box center [912, 268] width 245 height 33
checkbox input "false"
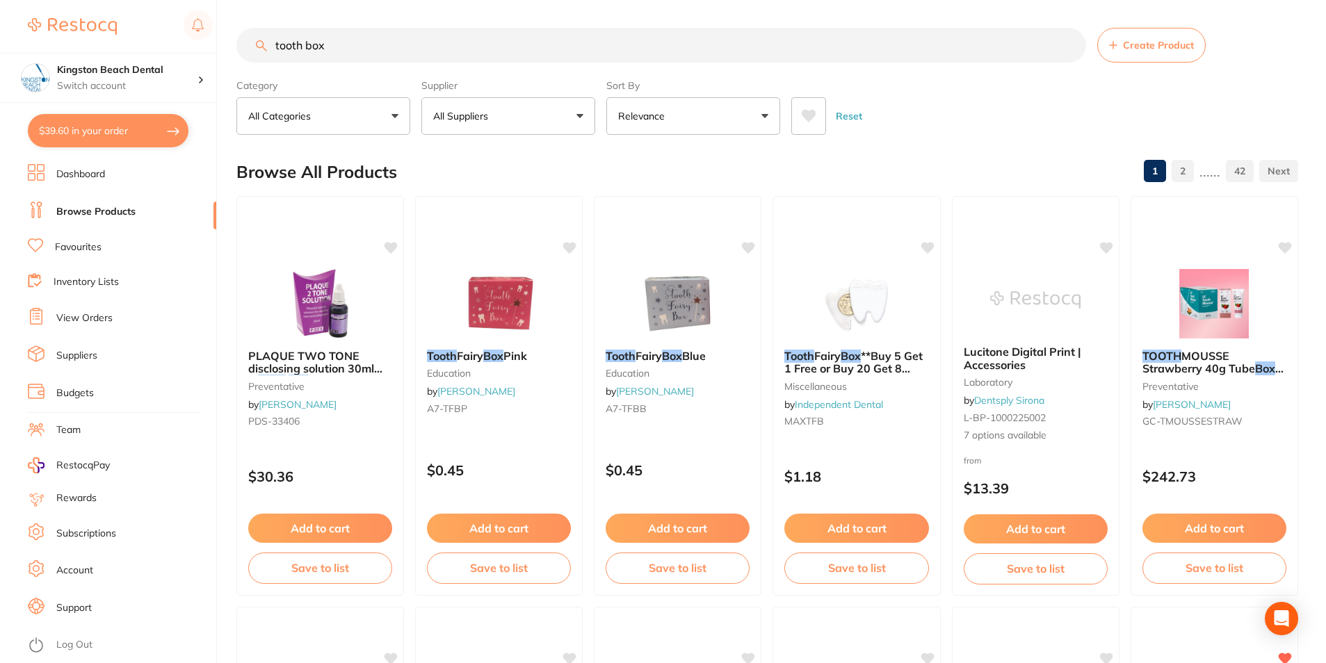
drag, startPoint x: 334, startPoint y: 58, endPoint x: 204, endPoint y: 47, distance: 129.7
click at [204, 47] on div "$39.60 Kingston Beach Dental Switch account Kingston Beach Dental $39.60 in you…" at bounding box center [663, 331] width 1326 height 663
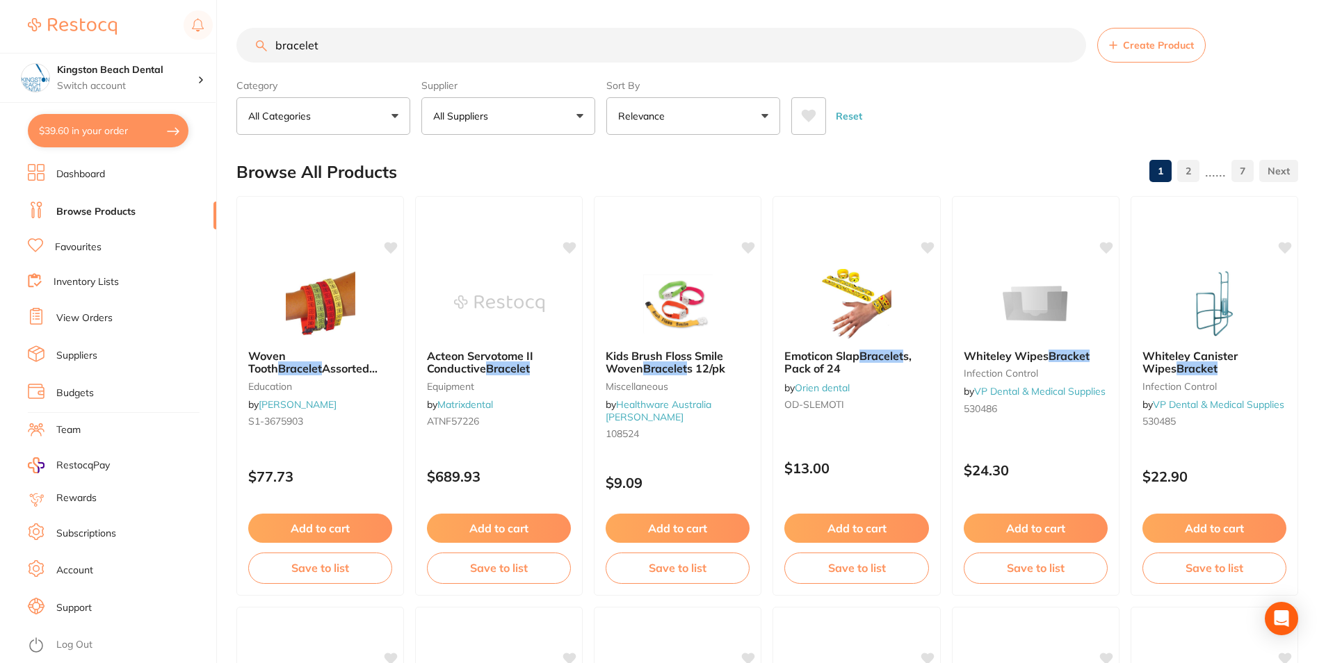
type input "bracelet"
click at [346, 124] on button "All Categories" at bounding box center [323, 116] width 174 height 38
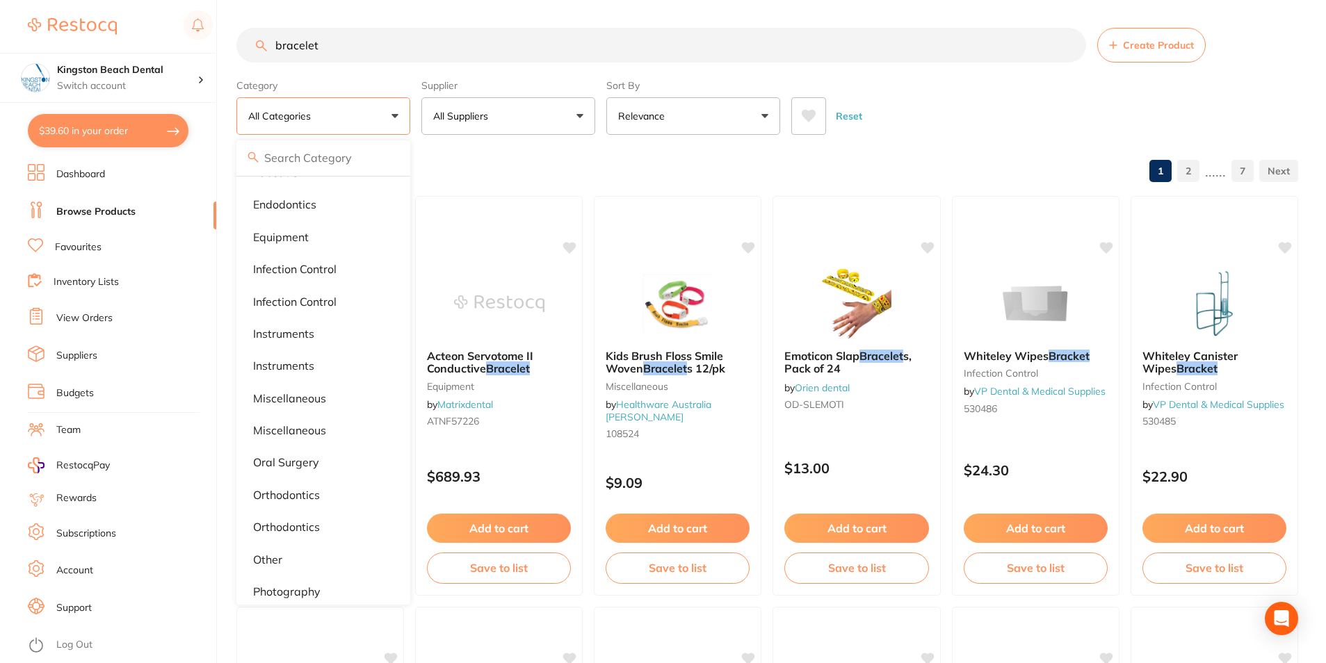
scroll to position [100, 0]
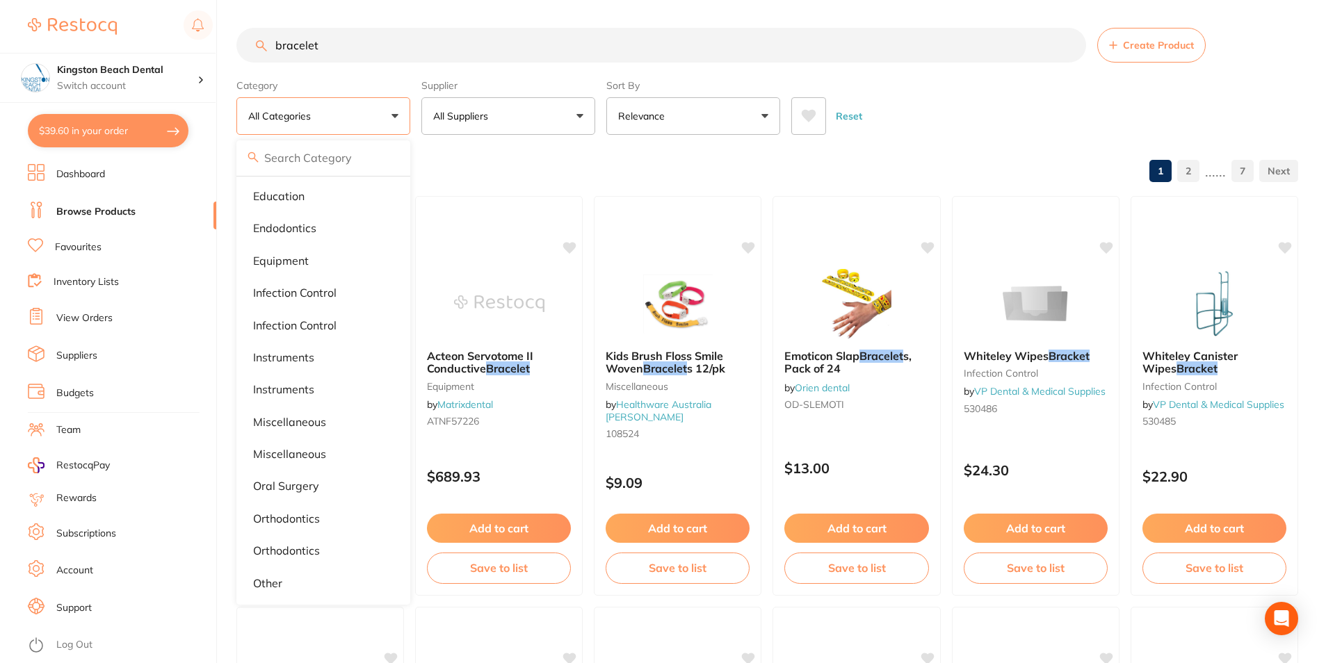
click at [483, 117] on p "All Suppliers" at bounding box center [463, 116] width 60 height 14
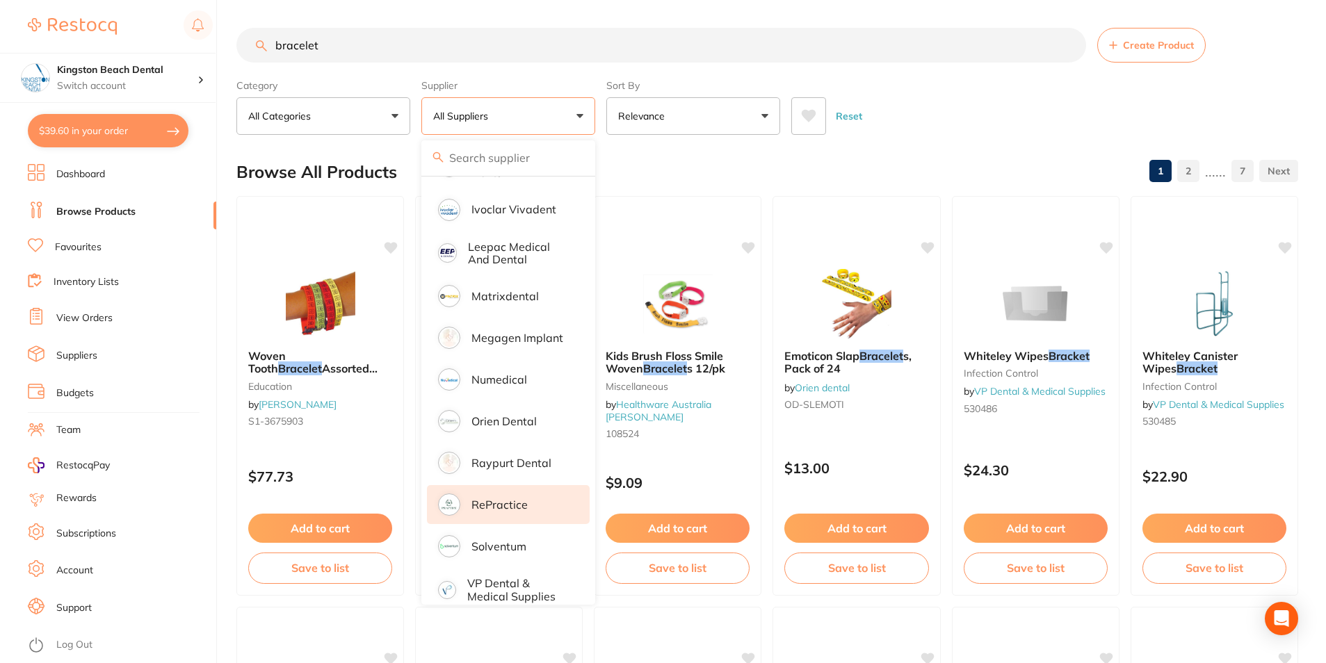
scroll to position [556, 0]
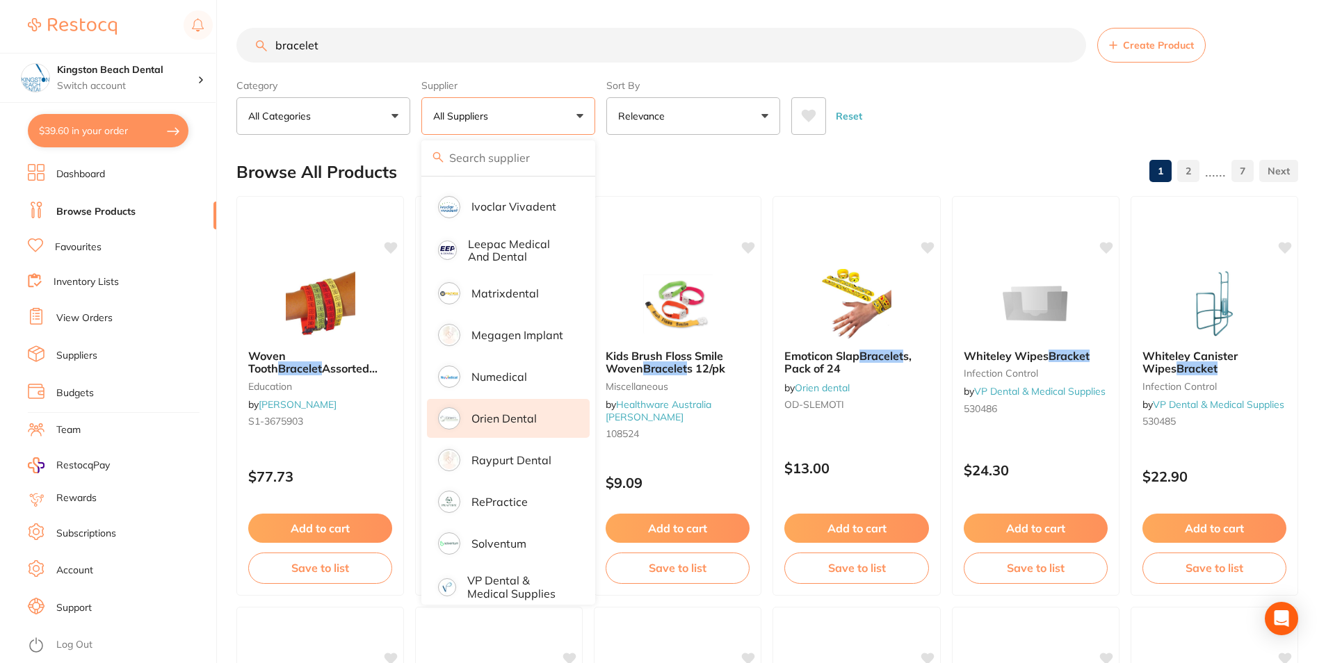
click at [524, 412] on p "Orien dental" at bounding box center [503, 418] width 65 height 13
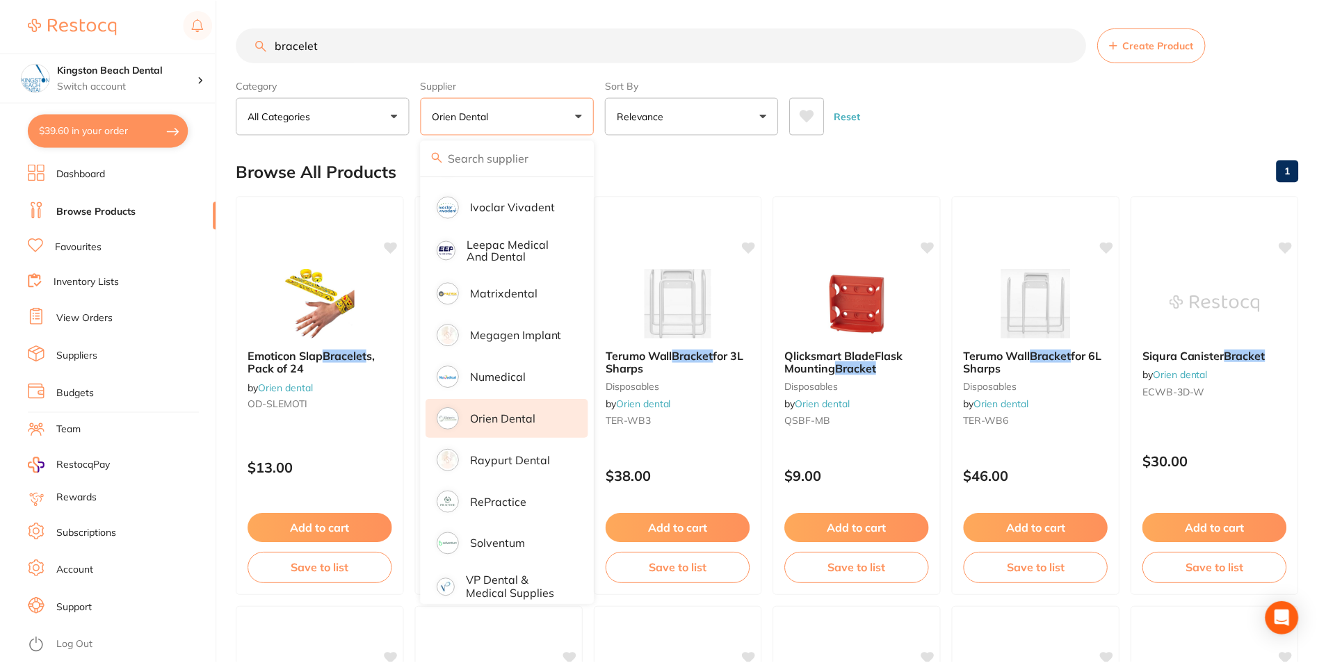
scroll to position [0, 0]
click at [1008, 170] on div "Browse All Products 1" at bounding box center [767, 172] width 1062 height 47
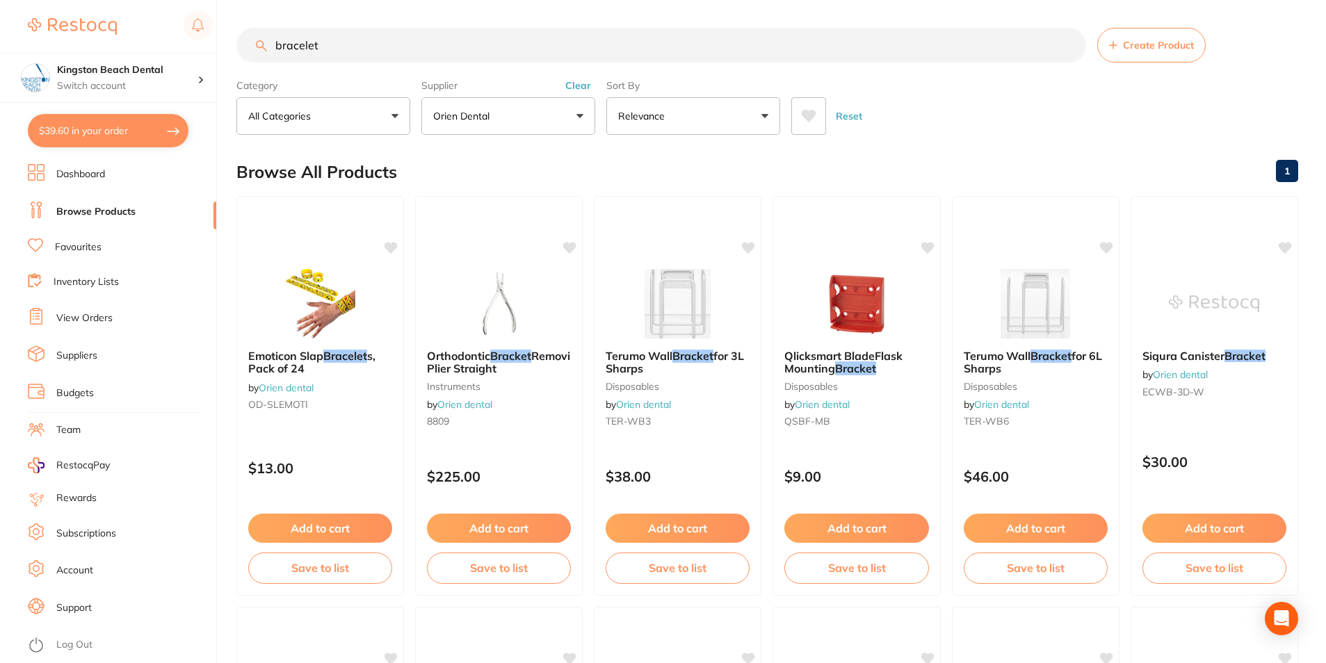
click at [315, 108] on button "All Categories" at bounding box center [323, 116] width 174 height 38
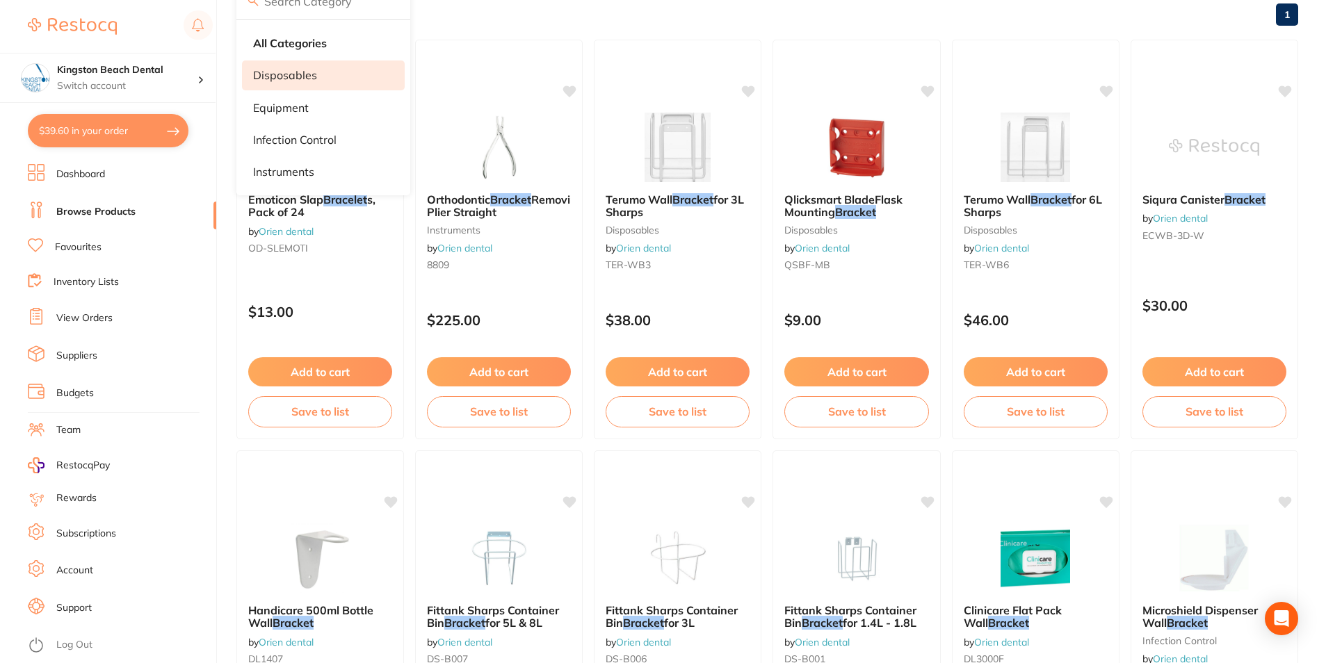
scroll to position [70, 0]
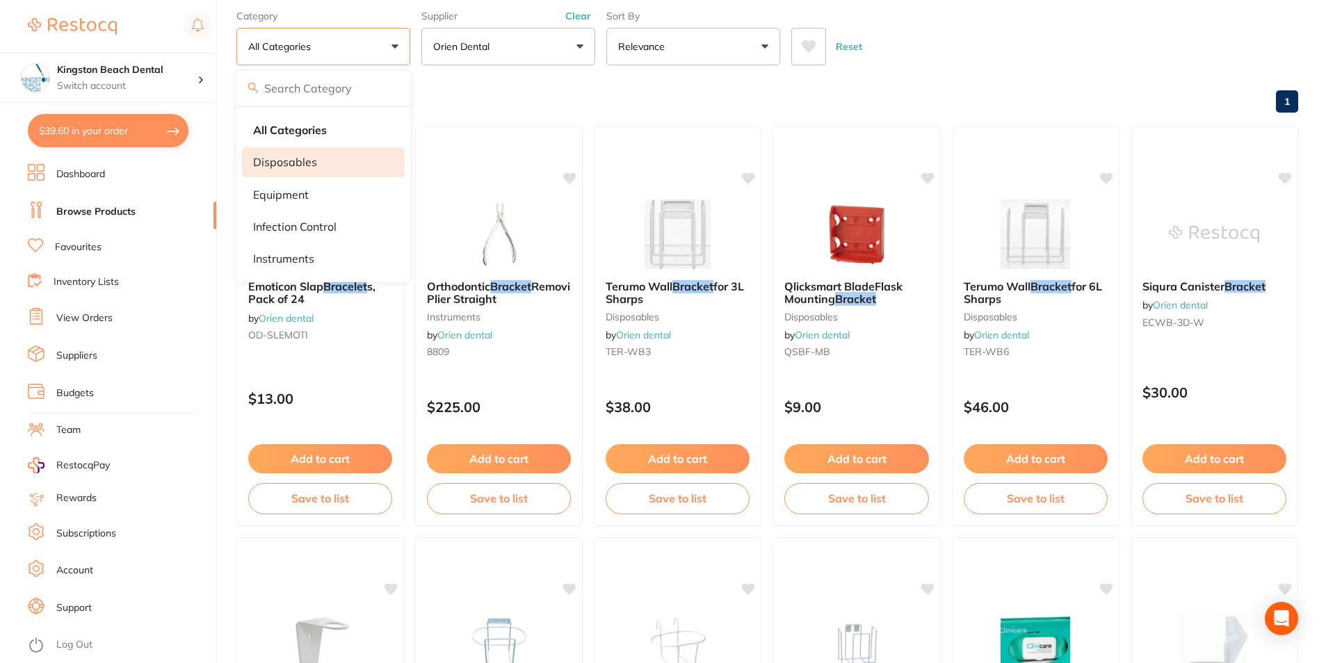
click at [273, 176] on li "disposables" at bounding box center [323, 161] width 163 height 29
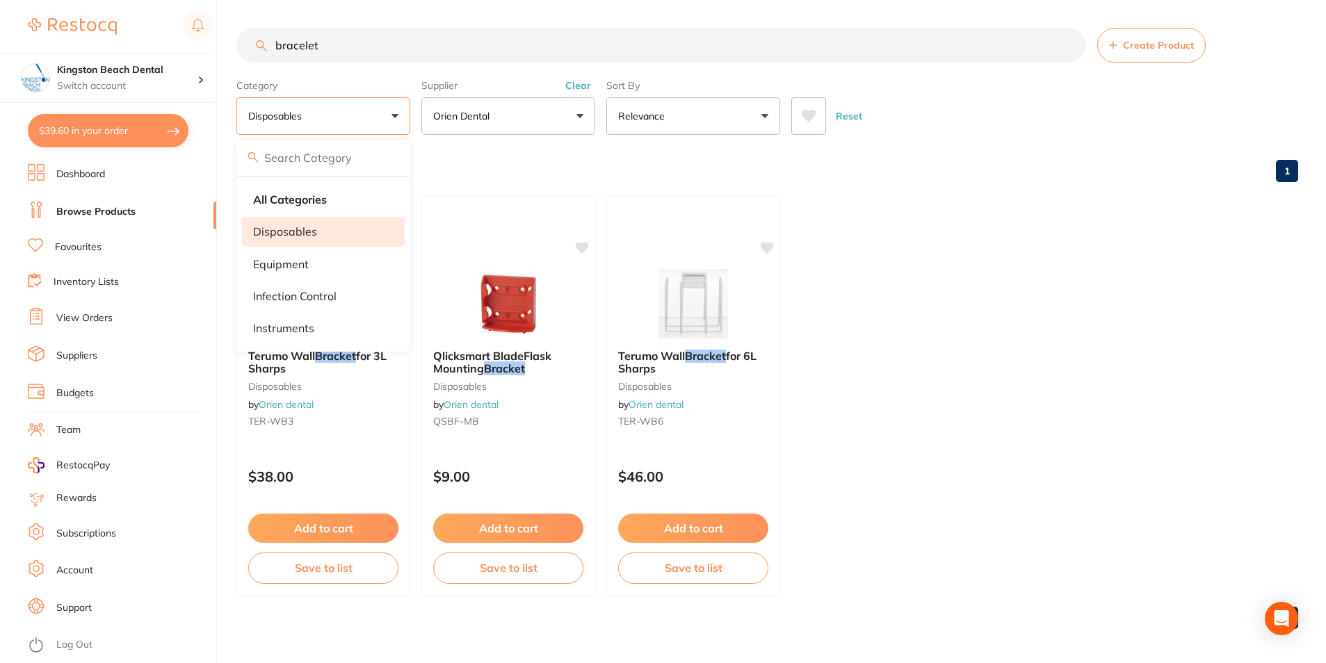
scroll to position [0, 0]
drag, startPoint x: 336, startPoint y: 52, endPoint x: 261, endPoint y: 43, distance: 75.6
click at [261, 43] on div "bracelet Create Product" at bounding box center [767, 45] width 1062 height 35
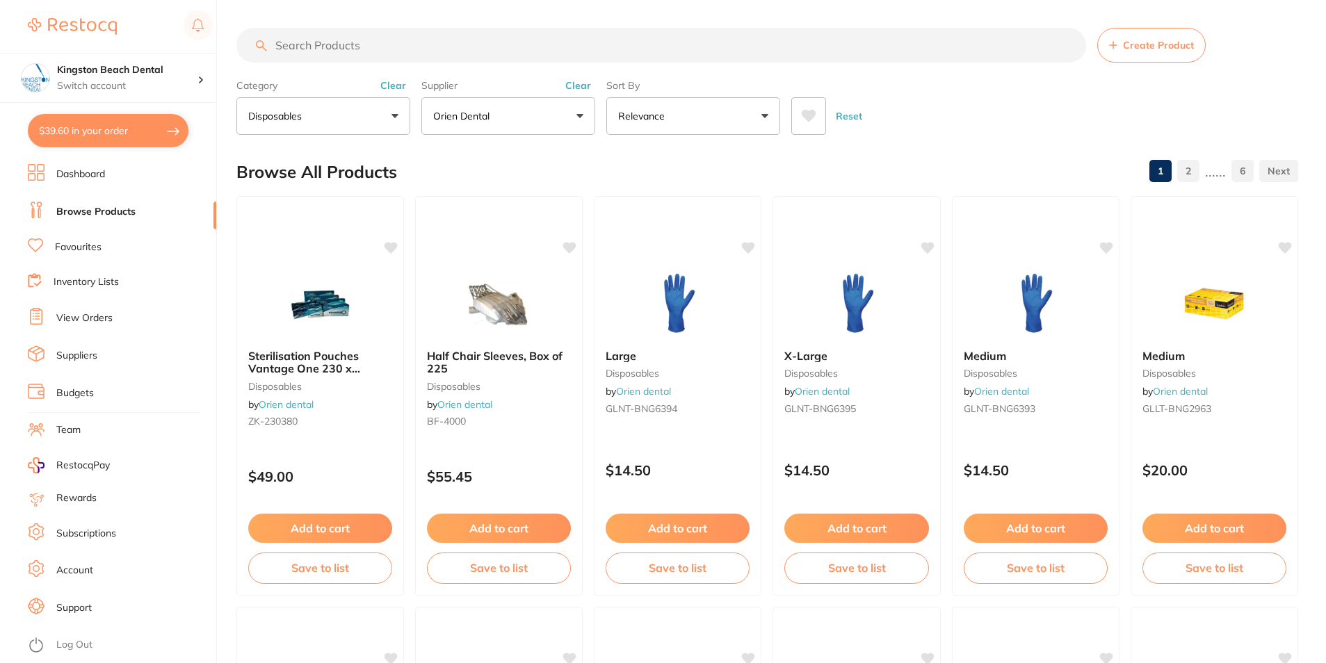
click at [334, 127] on button "disposables" at bounding box center [323, 116] width 174 height 38
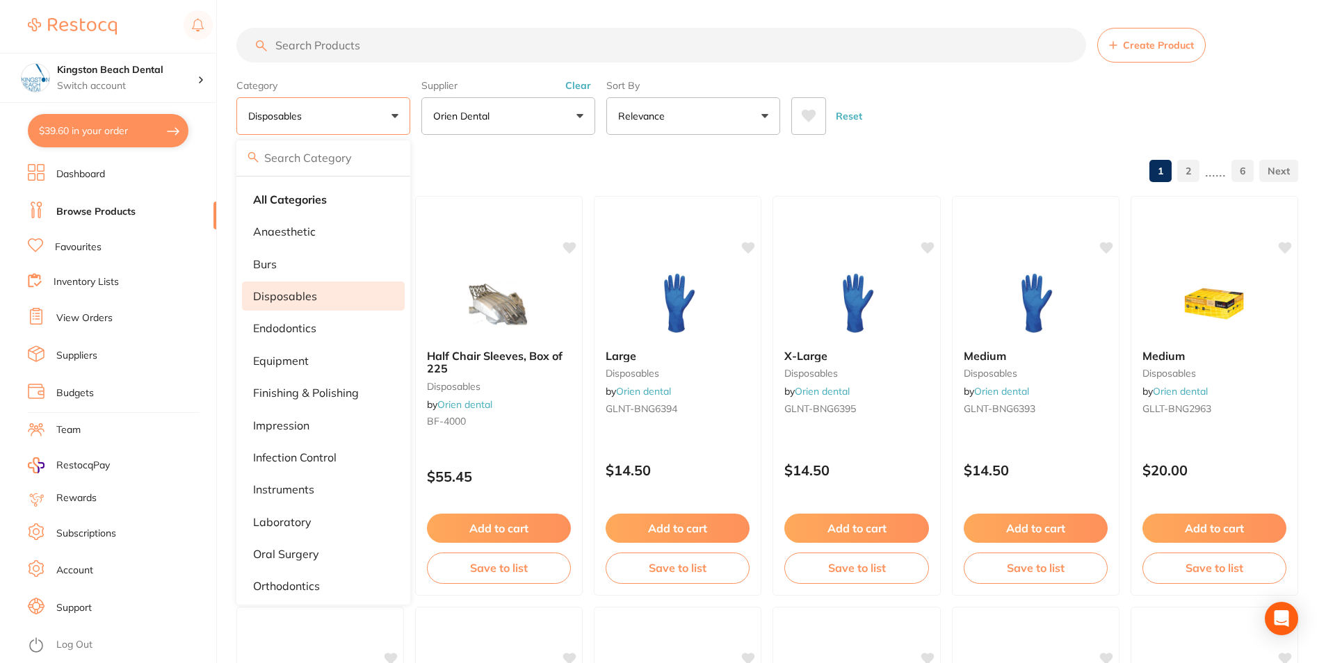
click at [277, 294] on p "disposables" at bounding box center [285, 296] width 64 height 13
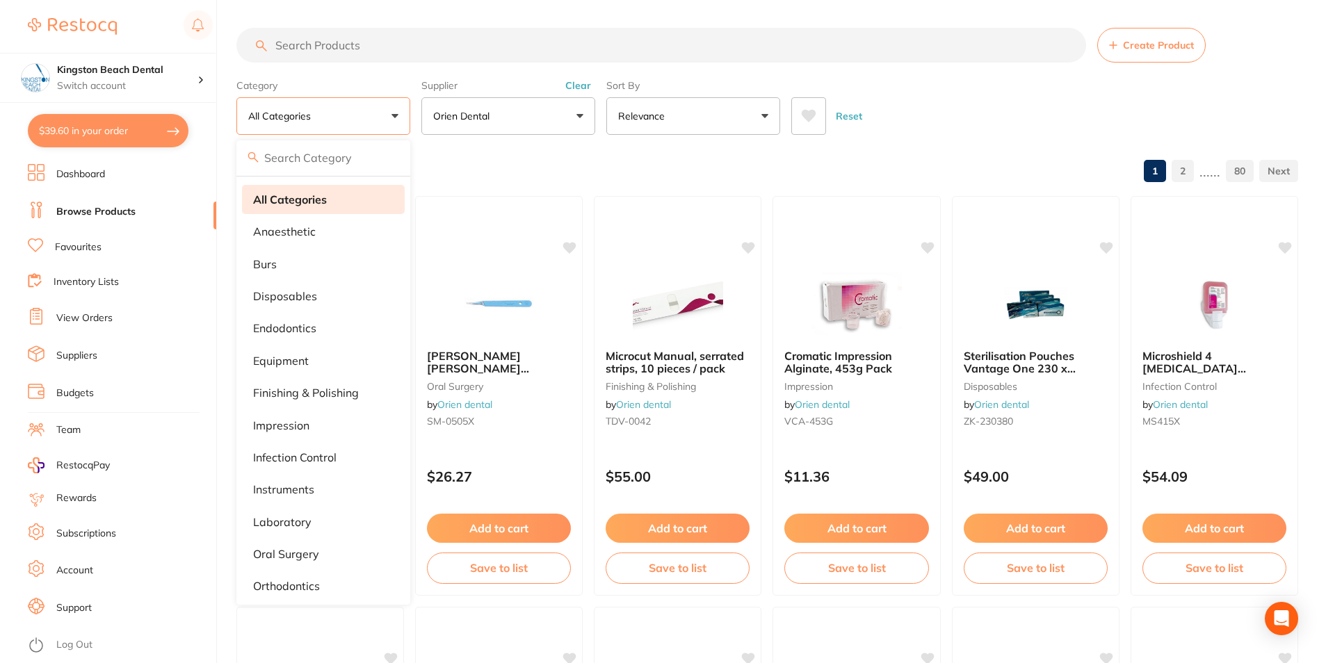
click at [286, 208] on li "All Categories" at bounding box center [323, 199] width 163 height 29
click at [279, 200] on strong "All Categories" at bounding box center [290, 199] width 74 height 13
click at [314, 46] on input "search" at bounding box center [661, 45] width 850 height 35
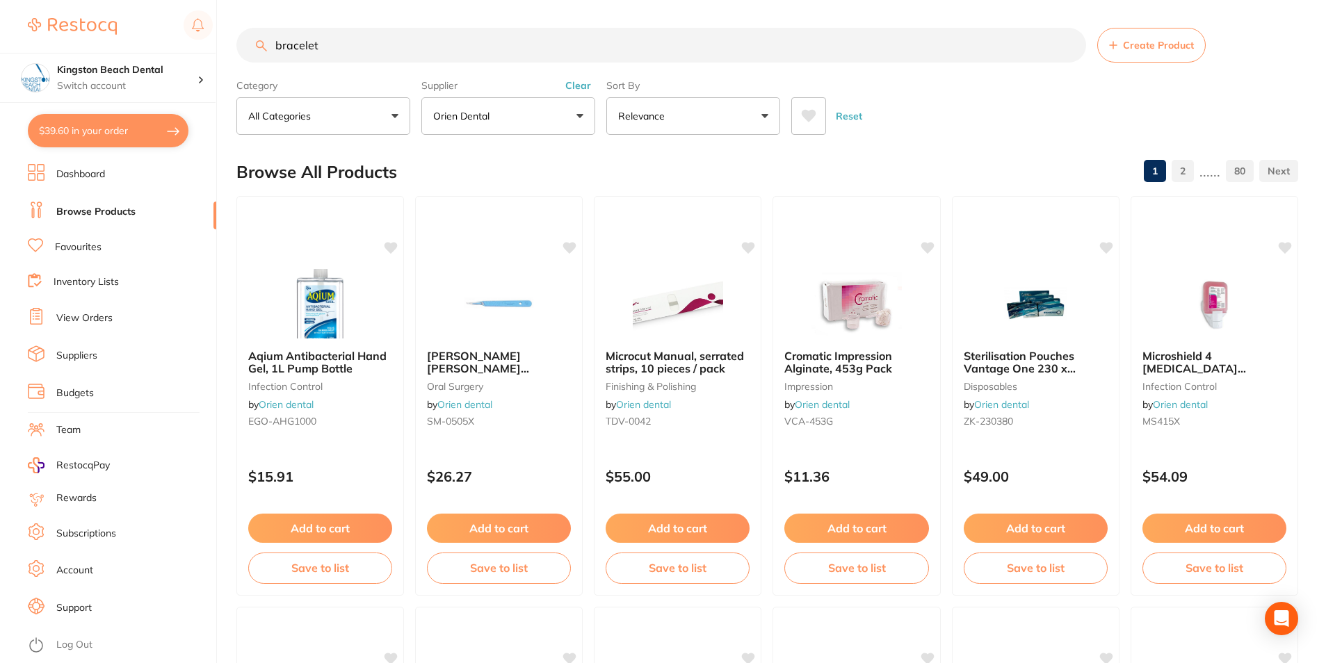
type input "bracelet"
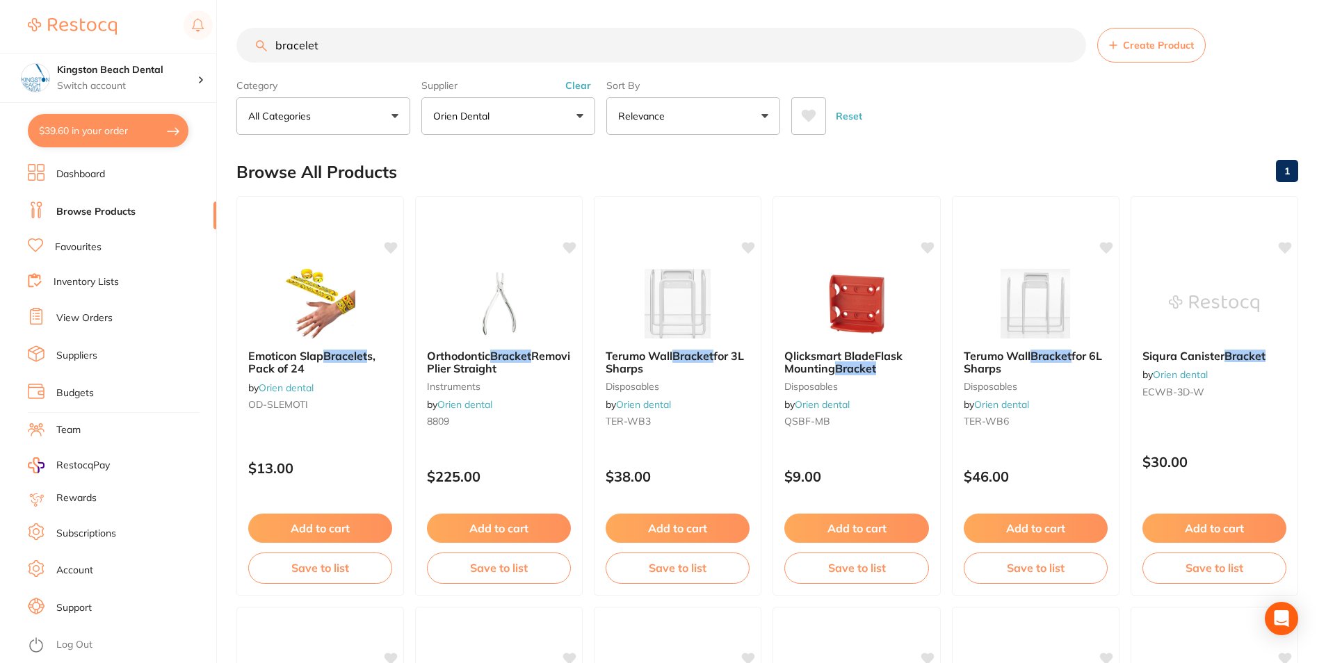
drag, startPoint x: 322, startPoint y: 43, endPoint x: 226, endPoint y: 49, distance: 96.1
click at [226, 49] on div "$39.60 Kingston Beach Dental Switch account Kingston Beach Dental $39.60 in you…" at bounding box center [663, 331] width 1326 height 663
paste input "DT-BRTOO"
type input "DT-BRTOO"
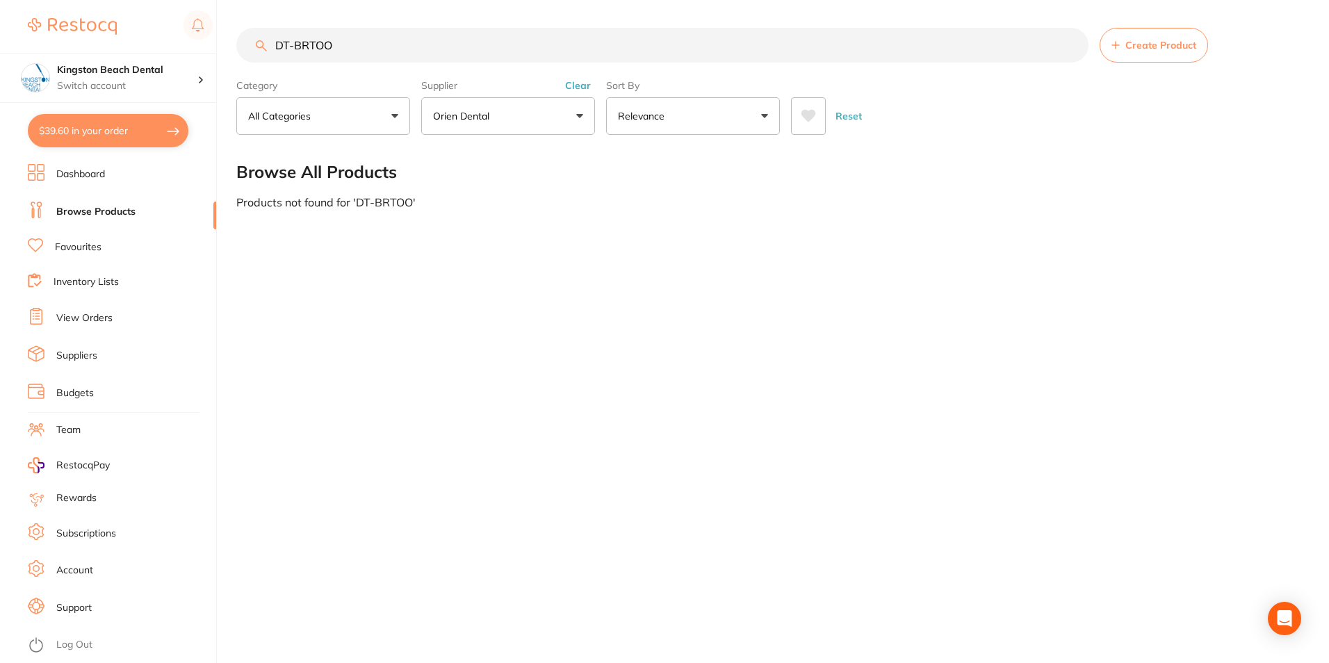
click at [427, 124] on button "Orien dental" at bounding box center [508, 116] width 174 height 38
click at [487, 234] on p "Orien dental" at bounding box center [503, 236] width 65 height 13
click at [398, 38] on input "DT-BRTOO" at bounding box center [662, 45] width 852 height 35
drag, startPoint x: 238, startPoint y: 43, endPoint x: 172, endPoint y: 35, distance: 65.9
click at [173, 35] on div "$39.60 Kingston Beach Dental Switch account [GEOGRAPHIC_DATA] Dental $39.60 in …" at bounding box center [664, 331] width 1329 height 663
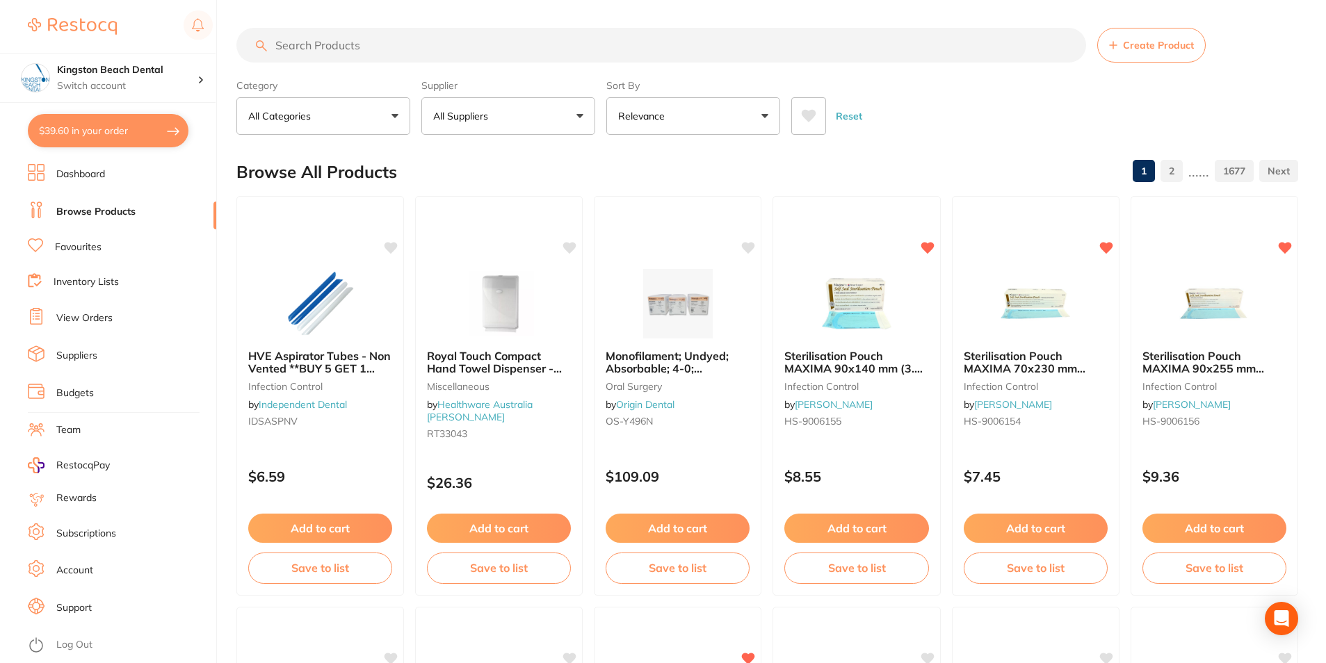
click at [374, 46] on input "search" at bounding box center [661, 45] width 850 height 35
type input "sticker"
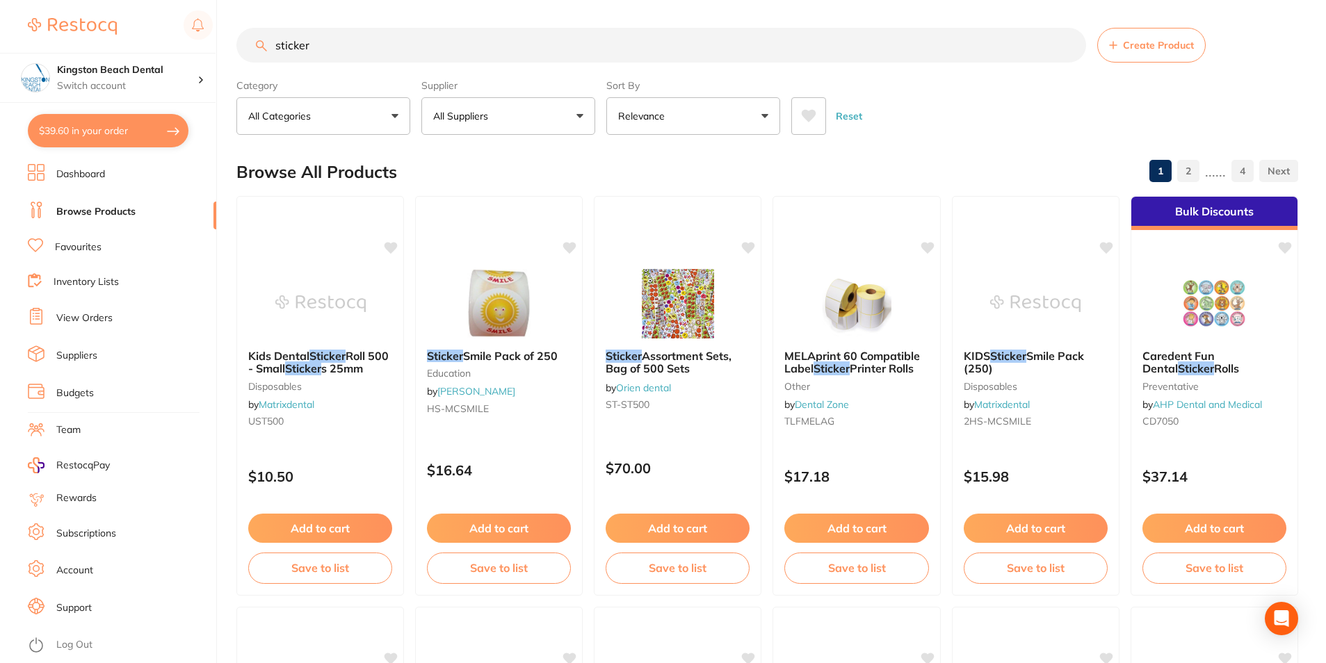
click at [344, 47] on input "sticker" at bounding box center [661, 45] width 850 height 35
click at [76, 129] on button "$39.60 in your order" at bounding box center [108, 130] width 161 height 33
checkbox input "true"
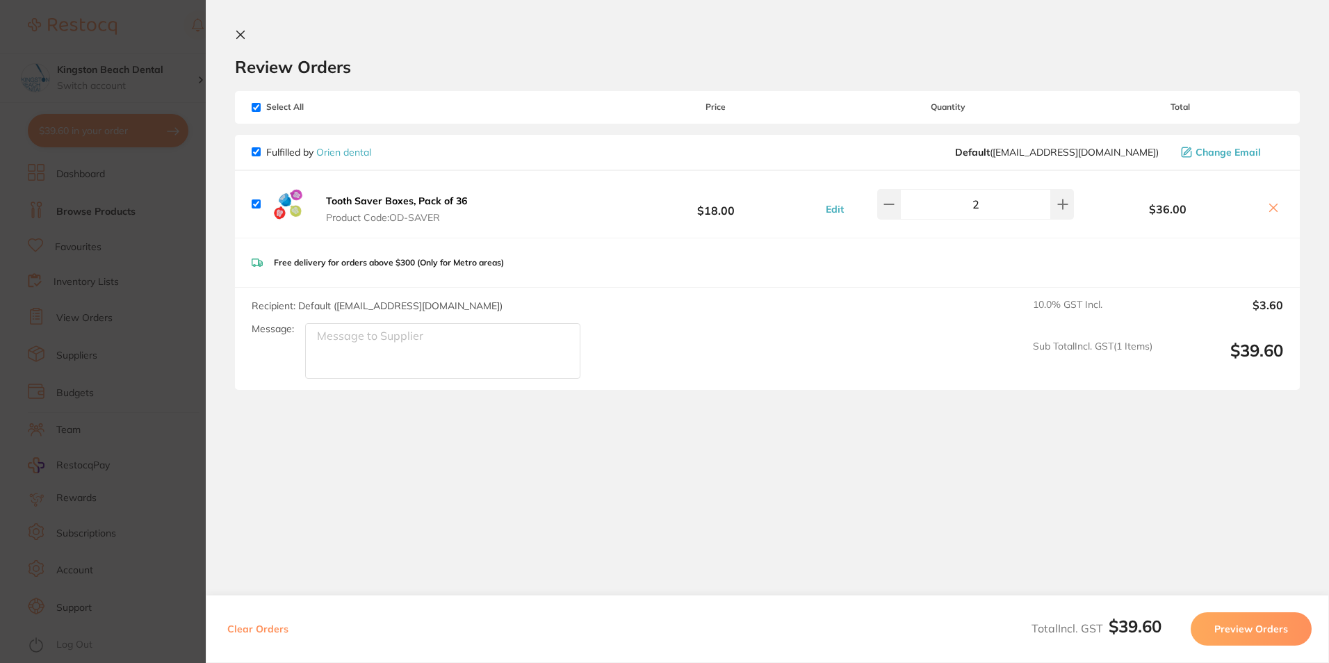
click at [380, 334] on textarea "Message:" at bounding box center [442, 351] width 275 height 56
paste textarea "DT-BRTOO"
drag, startPoint x: 404, startPoint y: 334, endPoint x: 551, endPoint y: 333, distance: 147.4
click at [551, 333] on textarea "Account number DT-BRTOO" at bounding box center [442, 351] width 275 height 56
paste textarea "TAS0061"
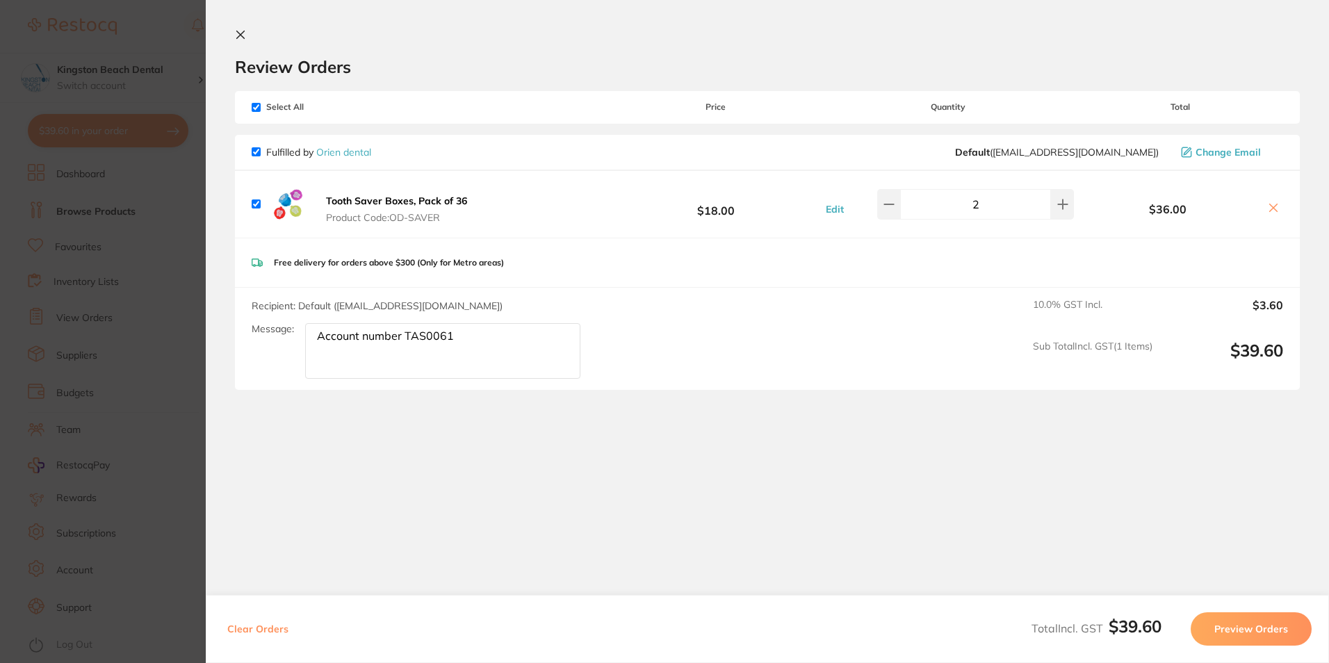
type textarea "Account number TAS0061"
click at [241, 33] on icon at bounding box center [240, 34] width 11 height 11
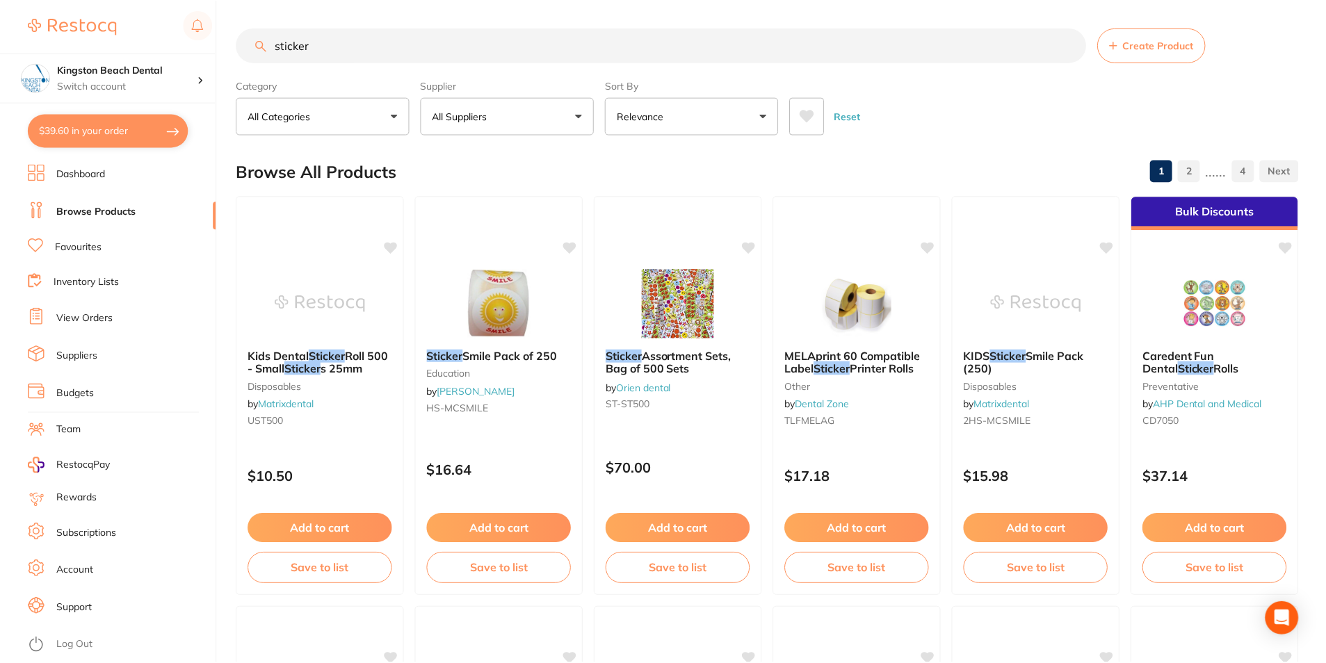
scroll to position [1, 0]
drag, startPoint x: 327, startPoint y: 47, endPoint x: 187, endPoint y: 47, distance: 139.7
click at [187, 47] on div "$39.60 Kingston Beach Dental Switch account Kingston Beach Dental $39.60 in you…" at bounding box center [663, 330] width 1326 height 663
type input "slinky"
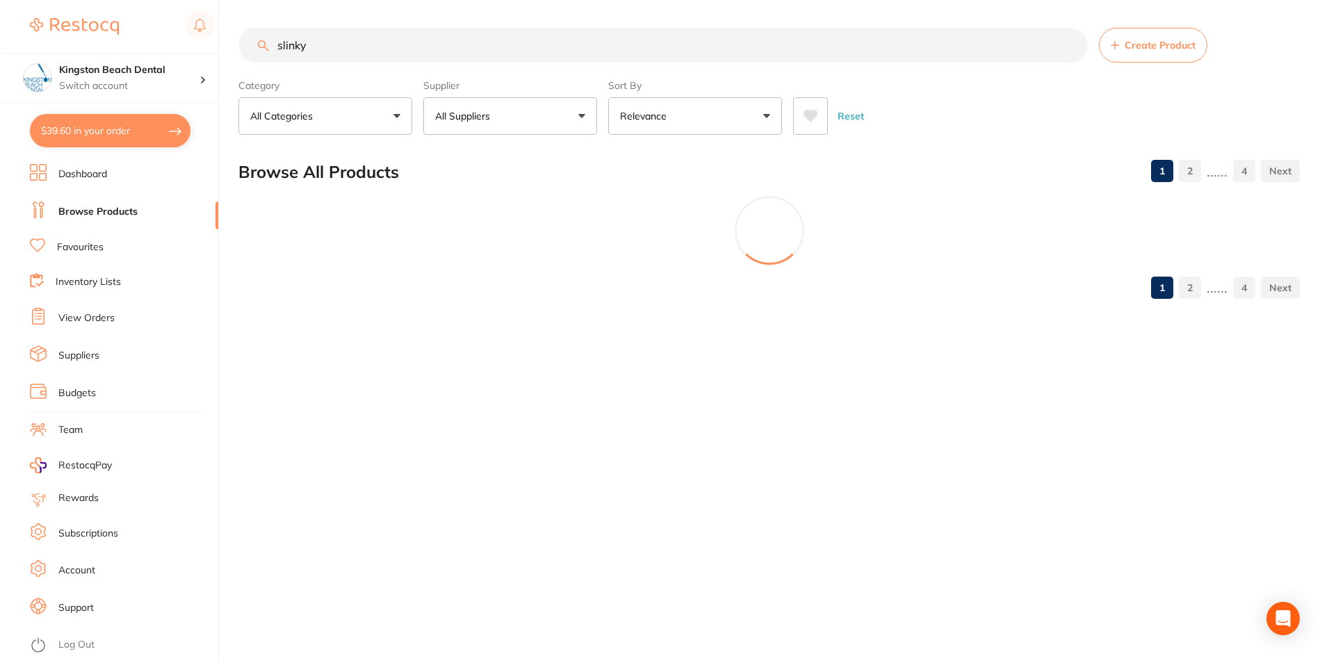
scroll to position [0, 0]
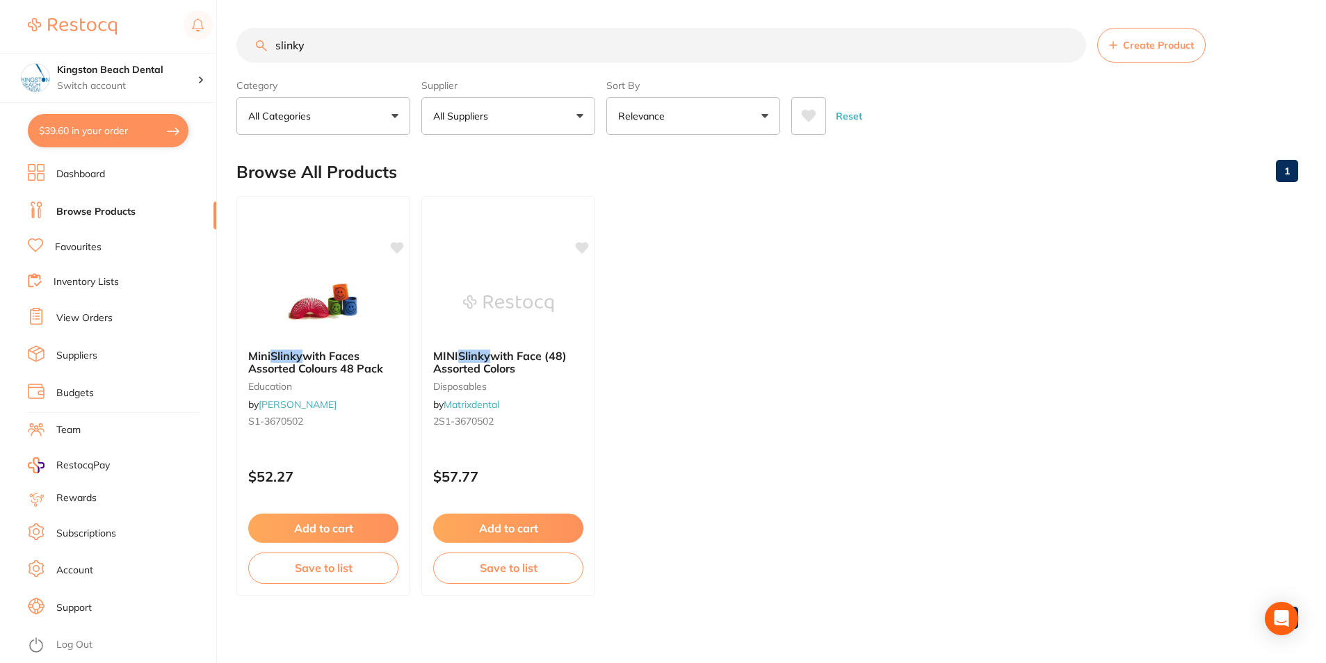
click at [63, 135] on button "$39.60 in your order" at bounding box center [108, 130] width 161 height 33
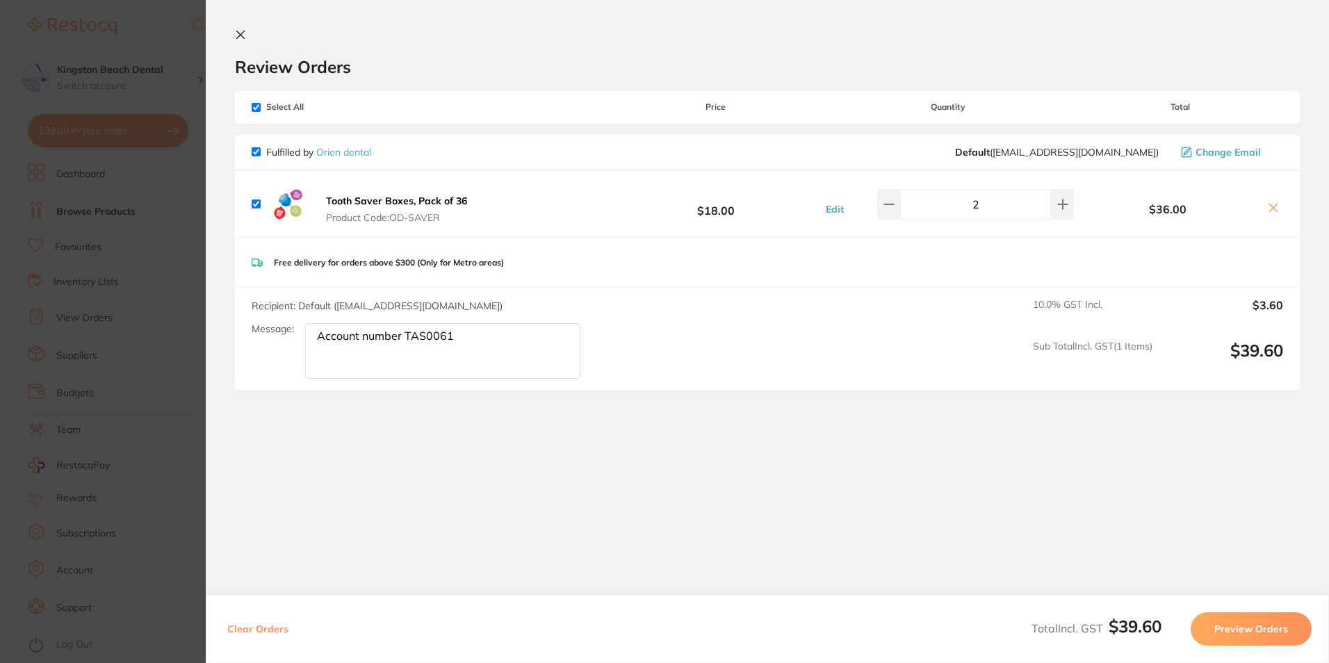
click at [1256, 626] on button "Preview Orders" at bounding box center [1251, 628] width 121 height 33
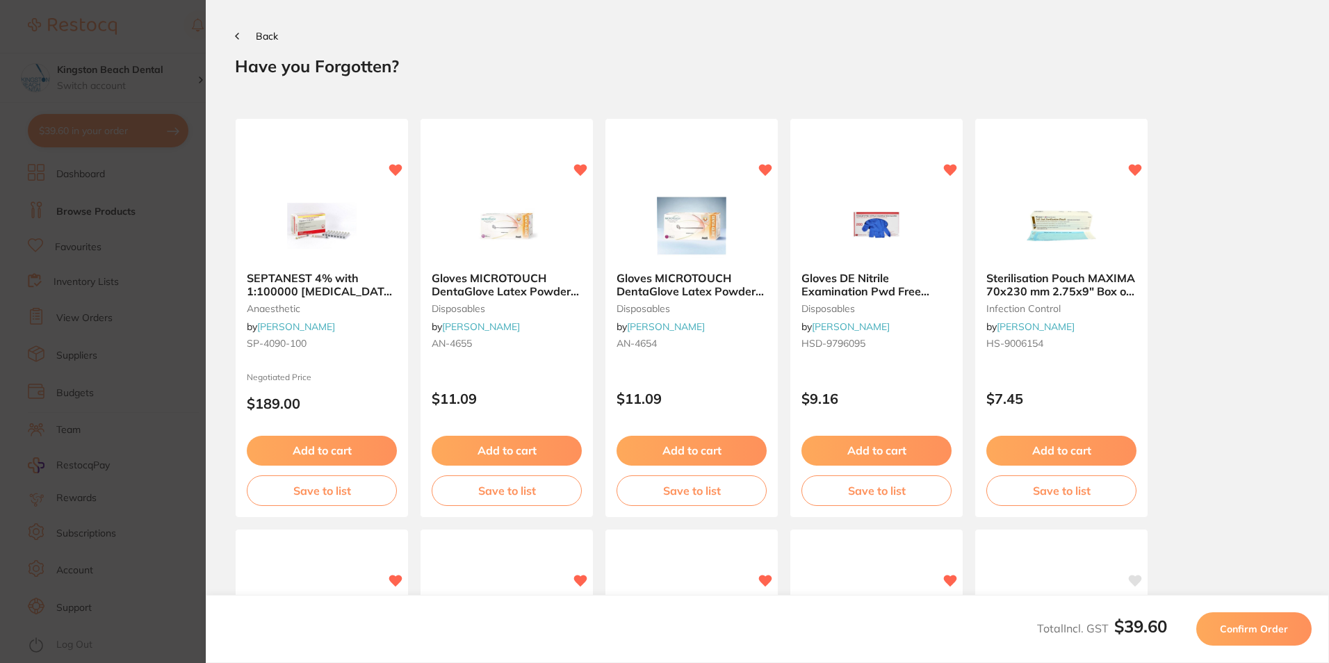
click at [1255, 630] on span "Confirm Order" at bounding box center [1254, 629] width 68 height 13
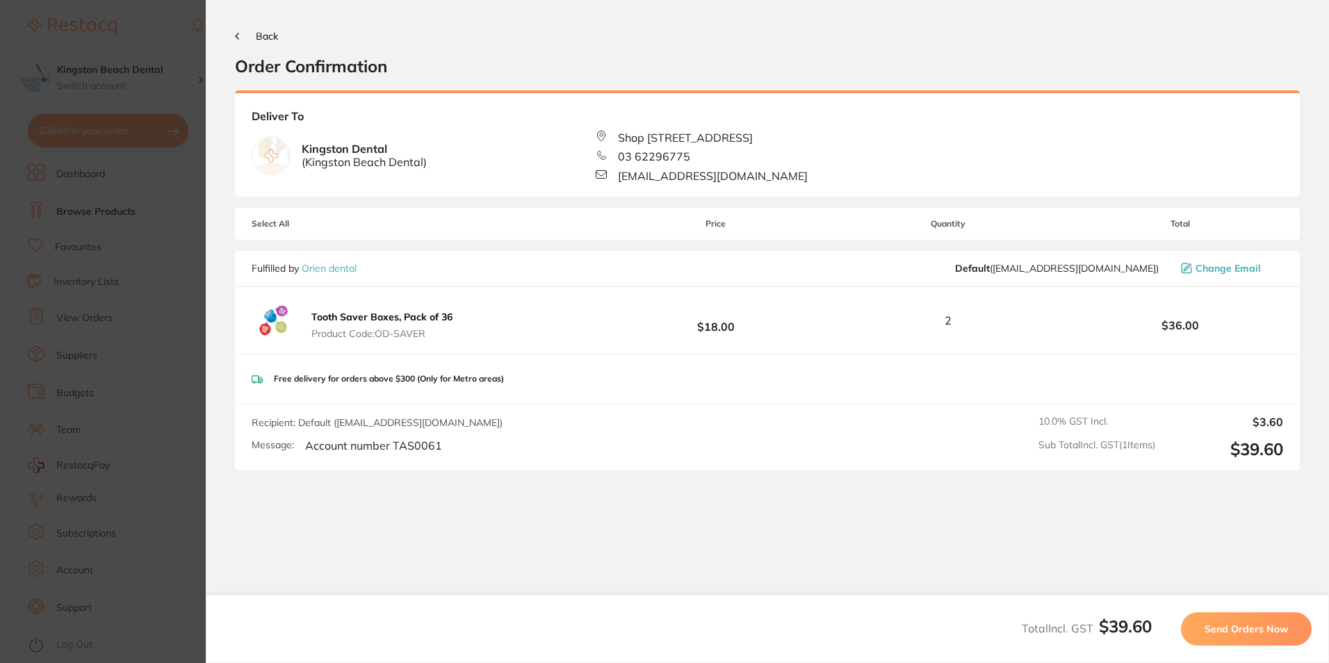
click at [1256, 631] on span "Send Orders Now" at bounding box center [1246, 629] width 83 height 13
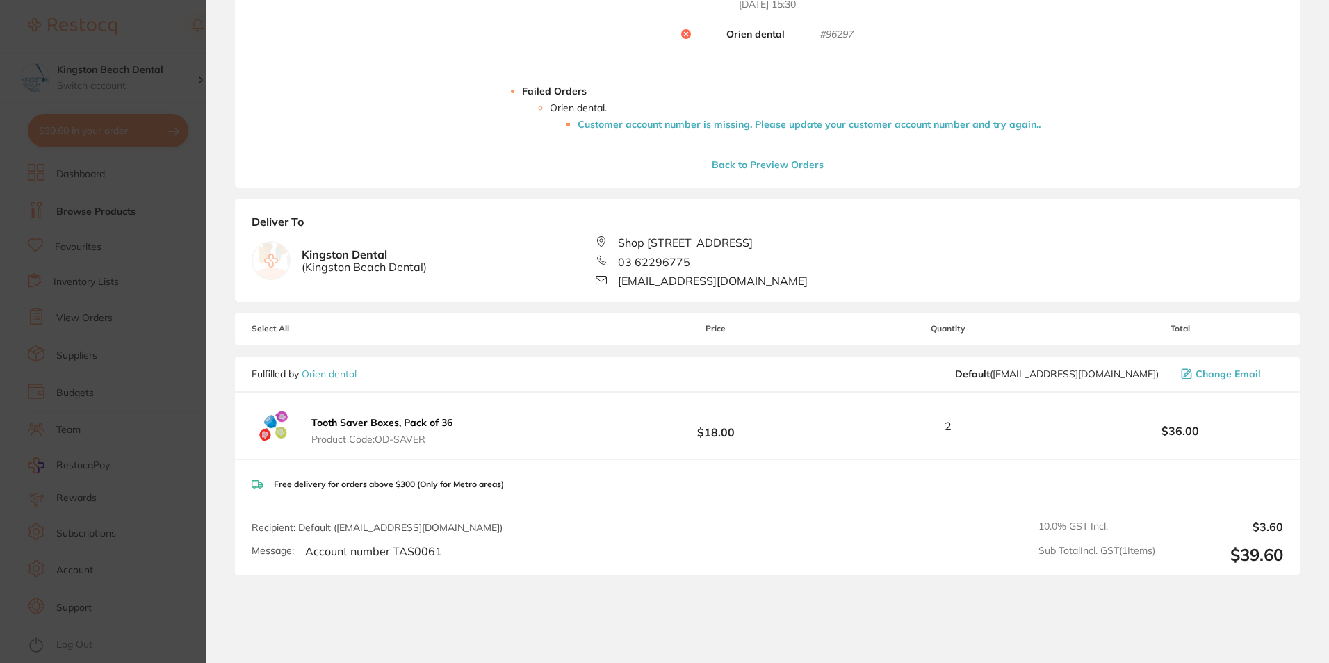
scroll to position [60, 0]
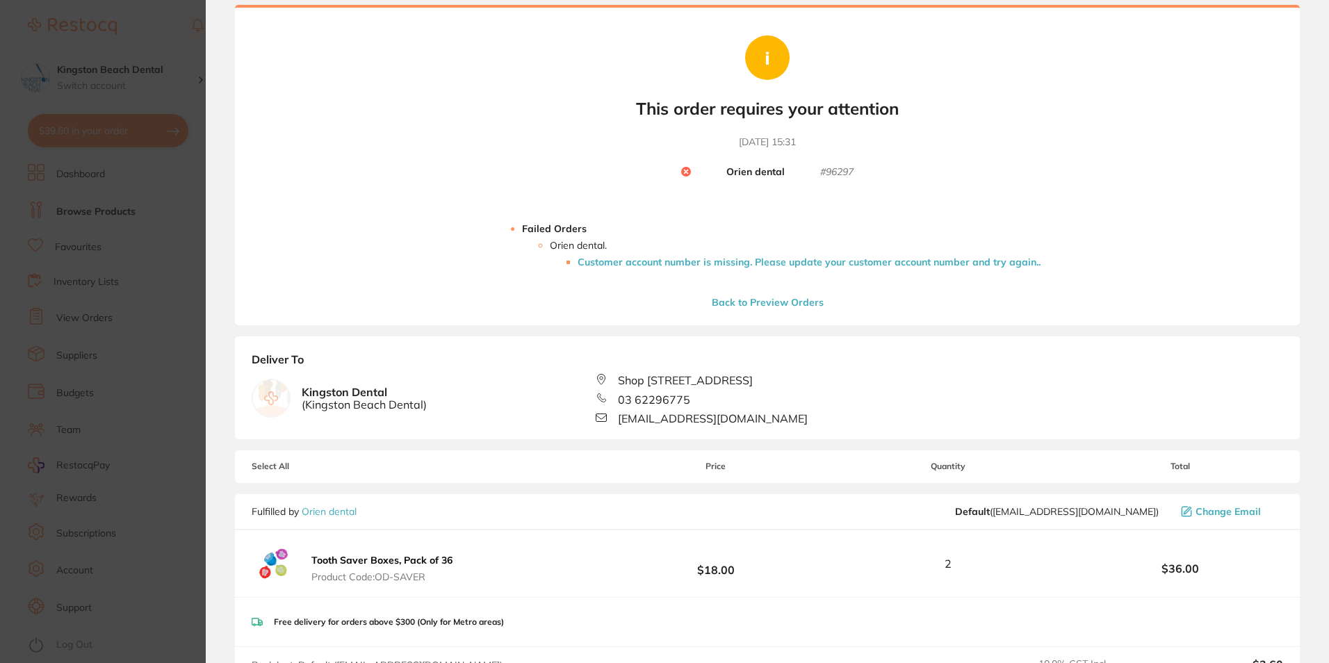
click at [685, 261] on li "Customer account number is missing. Please update your customer account number …" at bounding box center [809, 262] width 463 height 11
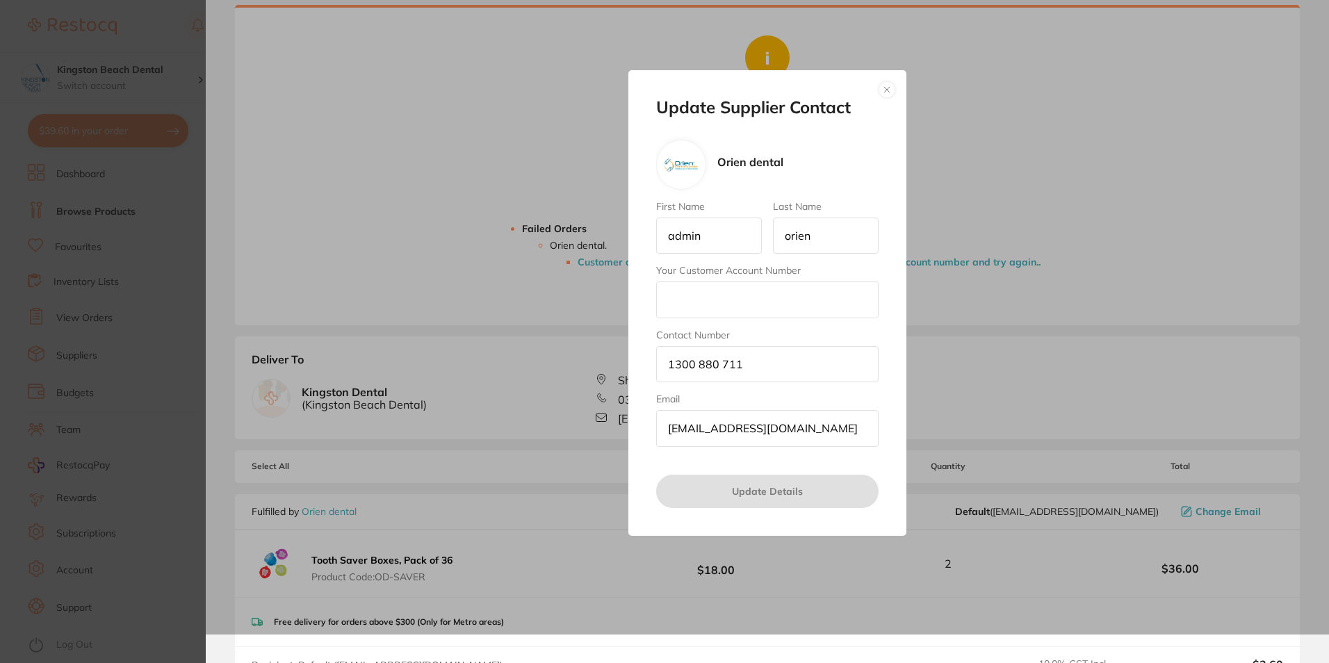
click at [689, 298] on input "Your Customer Account Number" at bounding box center [767, 300] width 222 height 36
paste input "TAS0061"
type input "TAS0061"
click at [745, 498] on button "Update Details" at bounding box center [767, 491] width 222 height 33
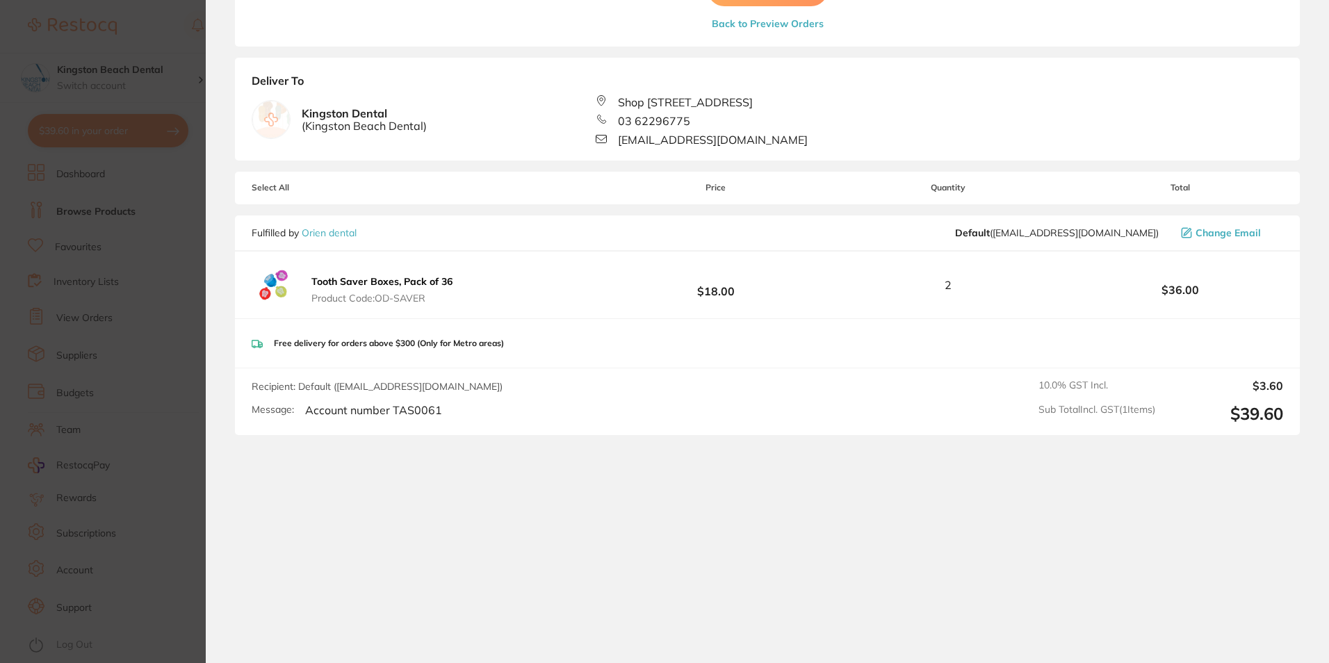
scroll to position [193, 0]
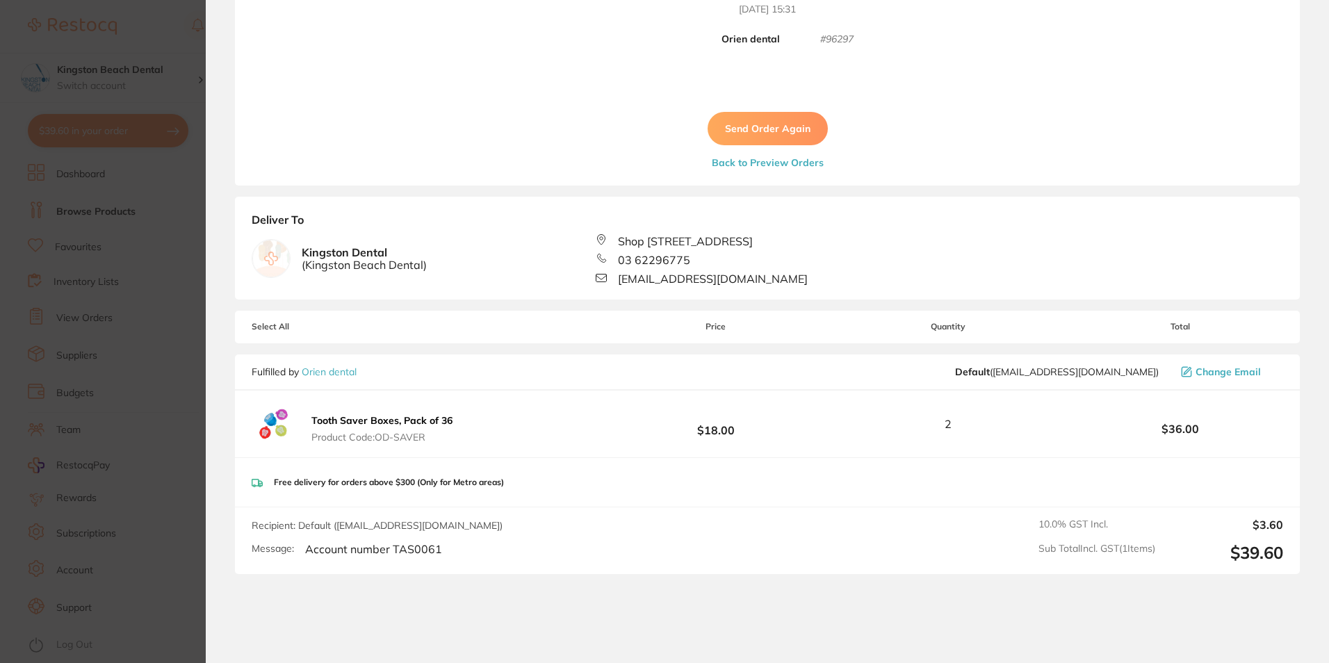
click at [758, 128] on button "Send Order Again" at bounding box center [768, 128] width 120 height 33
